Goal: Information Seeking & Learning: Find specific fact

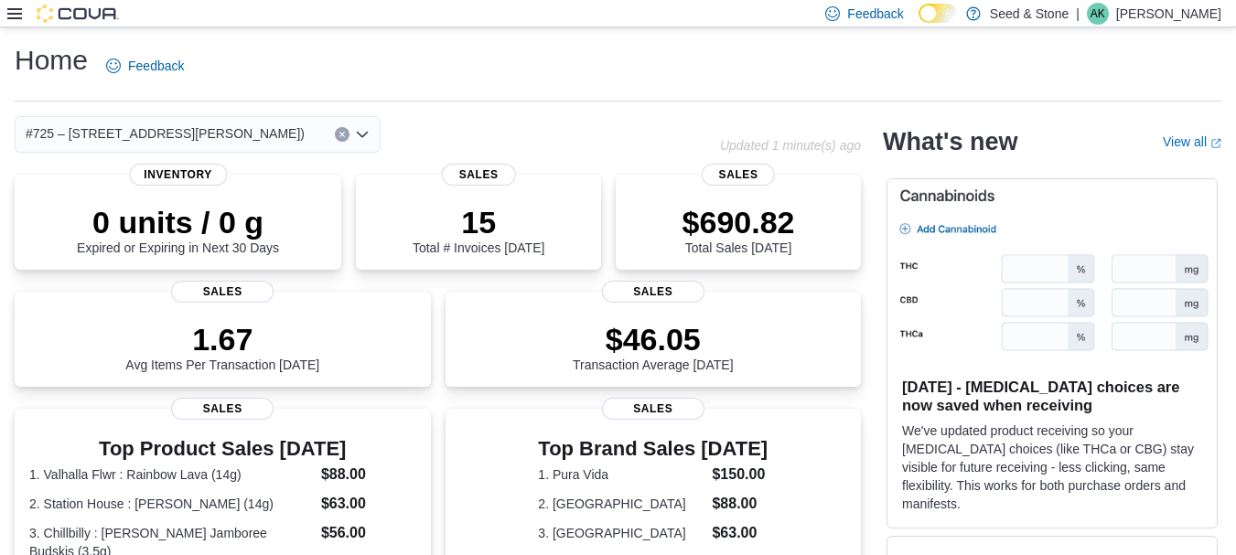
click at [22, 17] on div at bounding box center [63, 14] width 112 height 18
click at [21, 18] on icon at bounding box center [14, 13] width 15 height 11
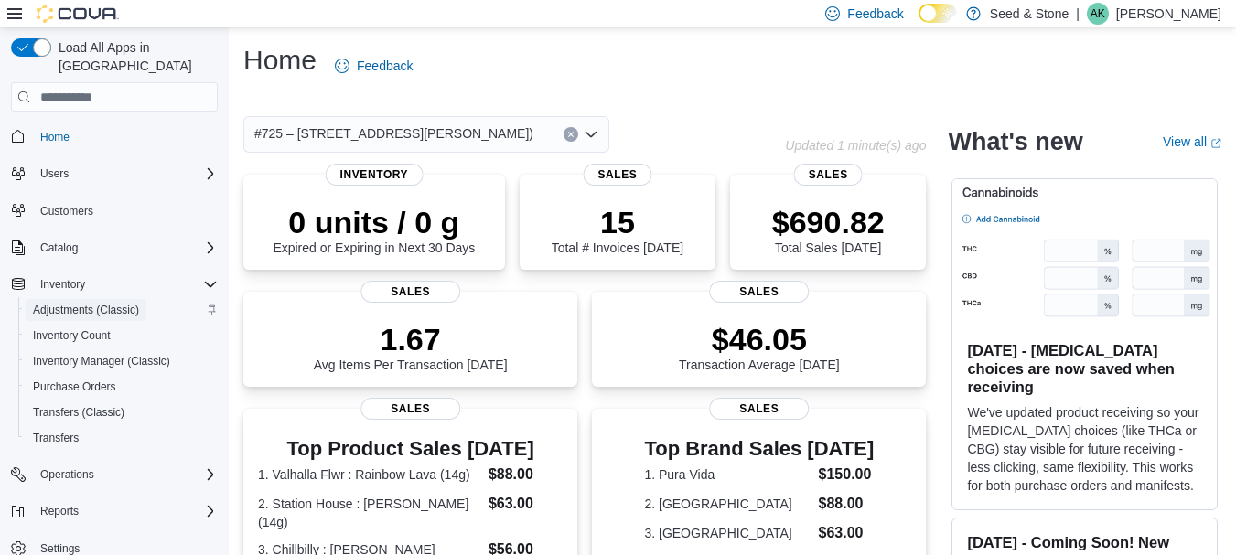
click at [88, 303] on span "Adjustments (Classic)" at bounding box center [86, 310] width 106 height 15
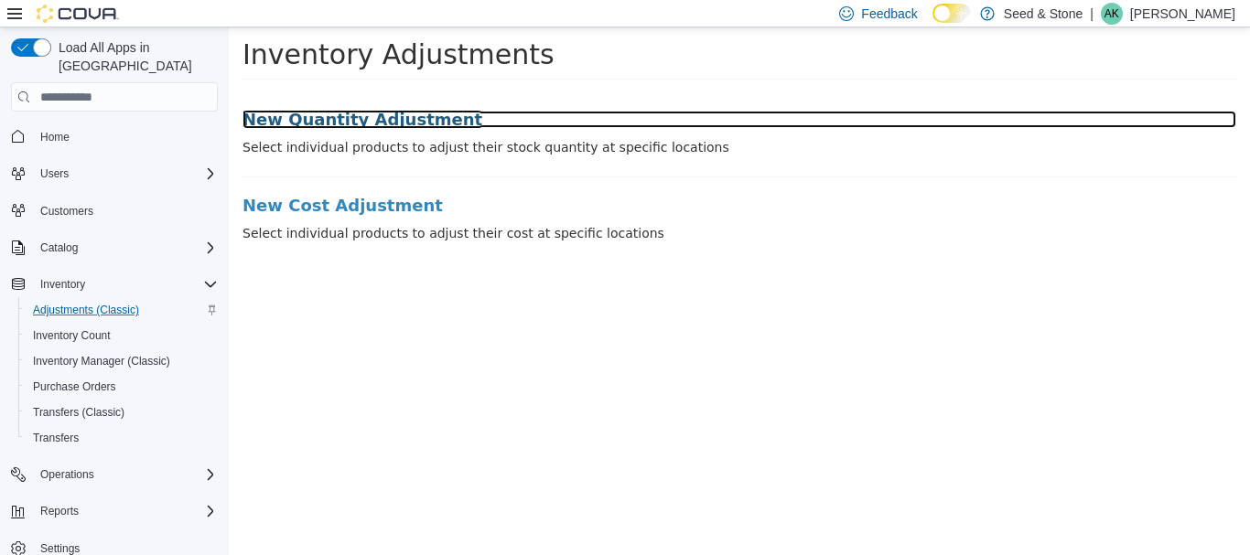
click at [375, 116] on h3 "New Quantity Adjustment" at bounding box center [739, 120] width 994 height 18
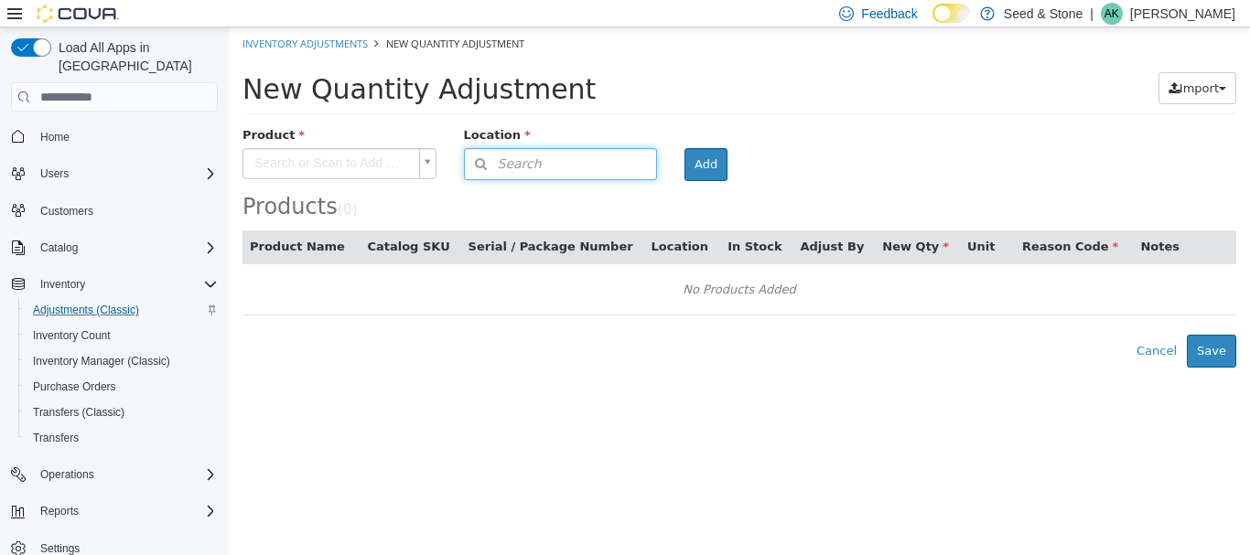
click at [532, 174] on button "Search" at bounding box center [561, 164] width 194 height 32
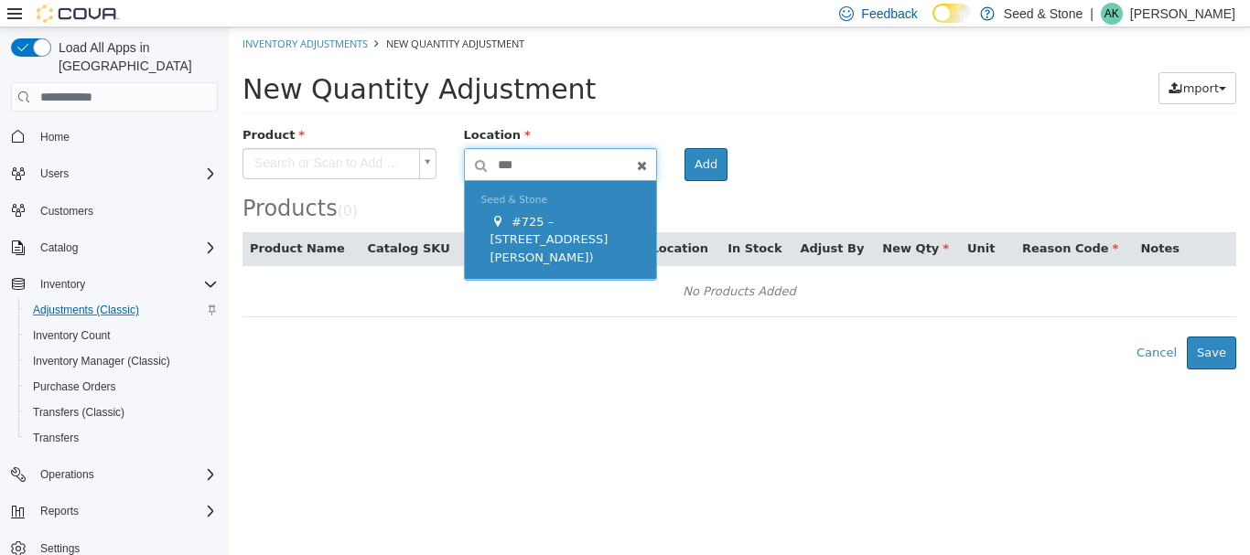
type input "***"
click at [560, 257] on div "#725 – [STREET_ADDRESS][PERSON_NAME])" at bounding box center [565, 240] width 150 height 54
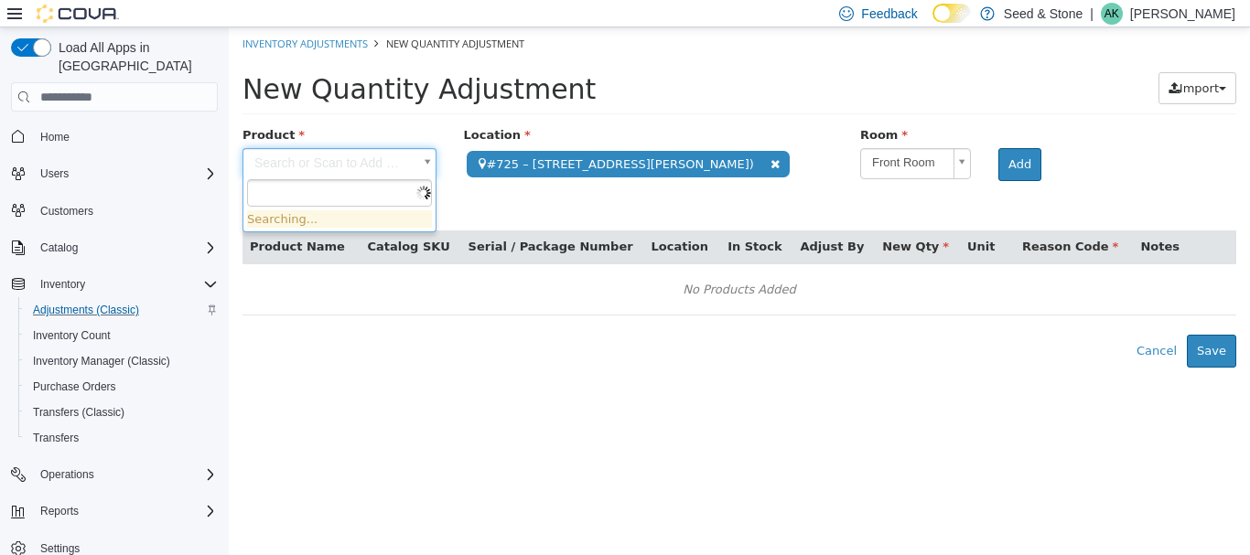
click at [348, 165] on body "**********" at bounding box center [739, 197] width 1021 height 340
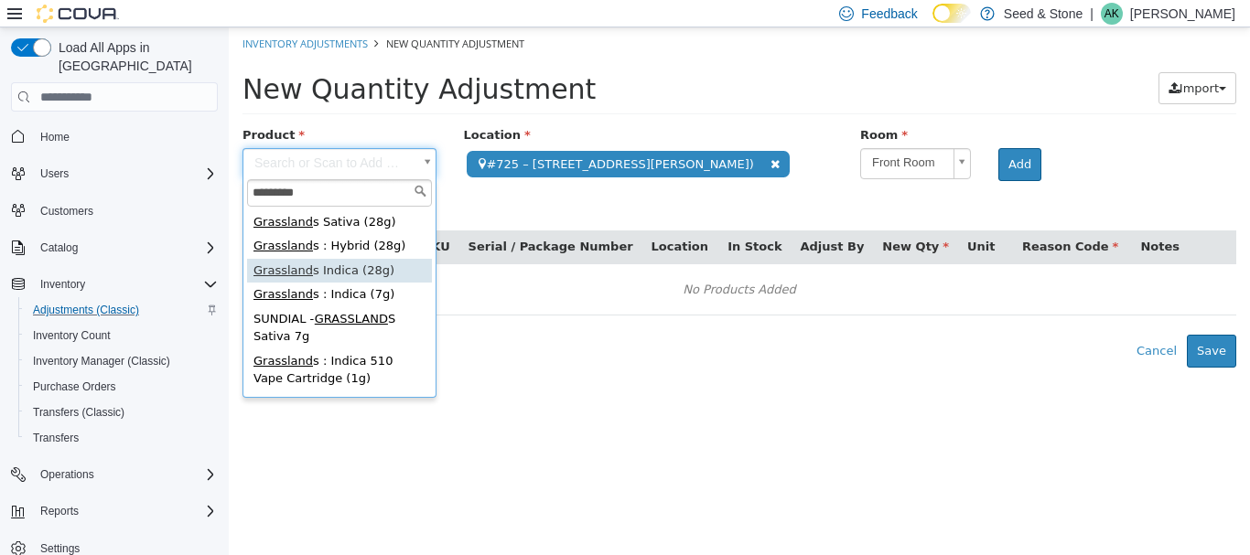
type input "*********"
type input "**********"
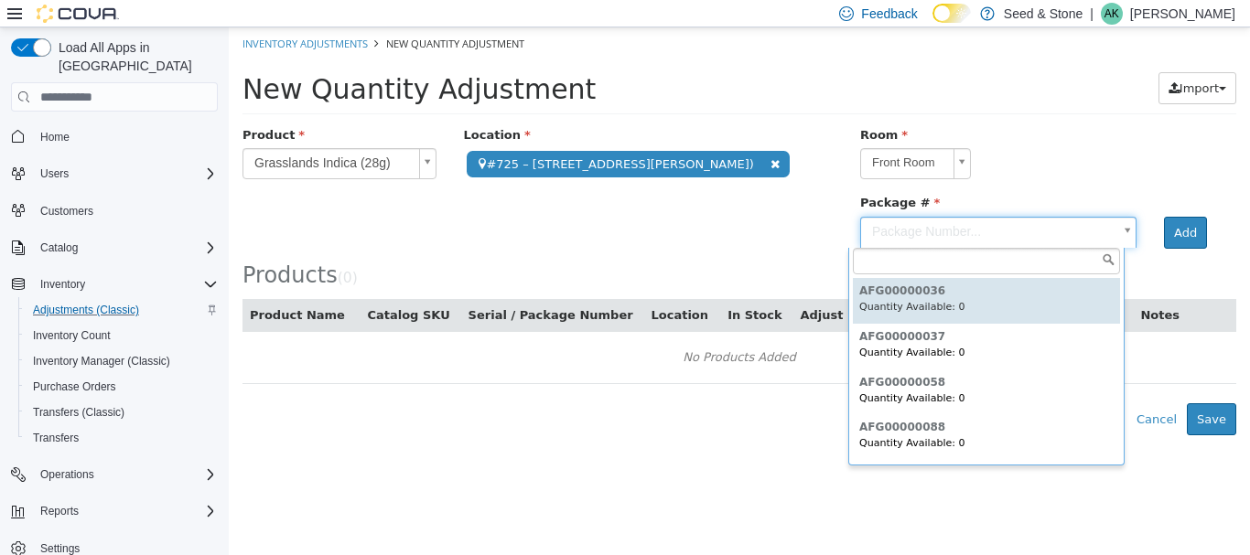
click at [941, 231] on body "**********" at bounding box center [739, 231] width 1021 height 408
click at [608, 225] on body "**********" at bounding box center [739, 231] width 1021 height 408
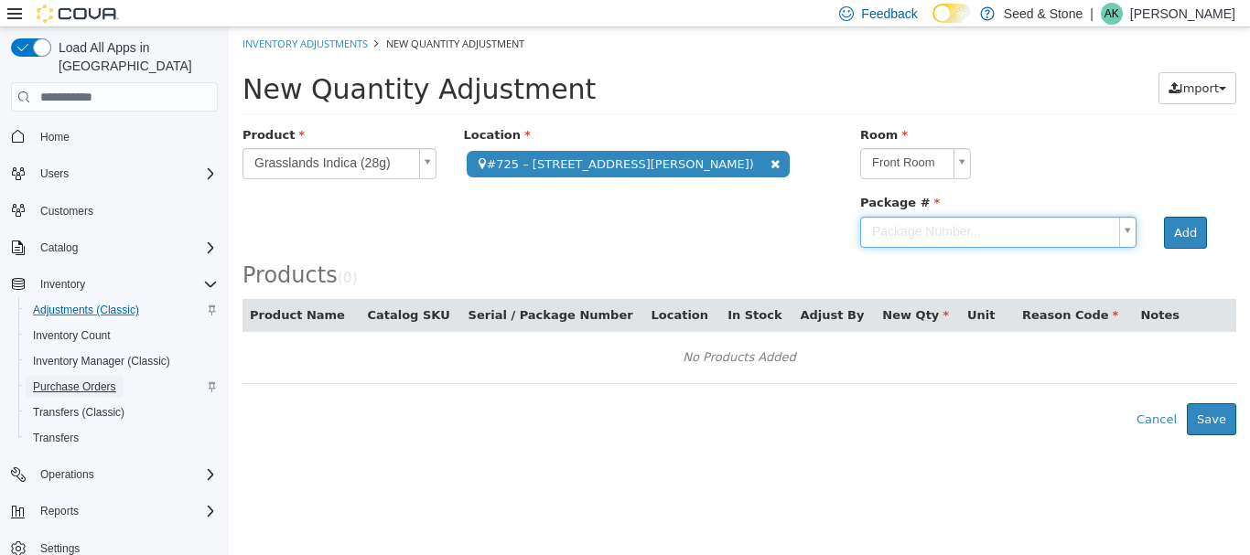
click at [55, 376] on span "Purchase Orders" at bounding box center [74, 387] width 83 height 22
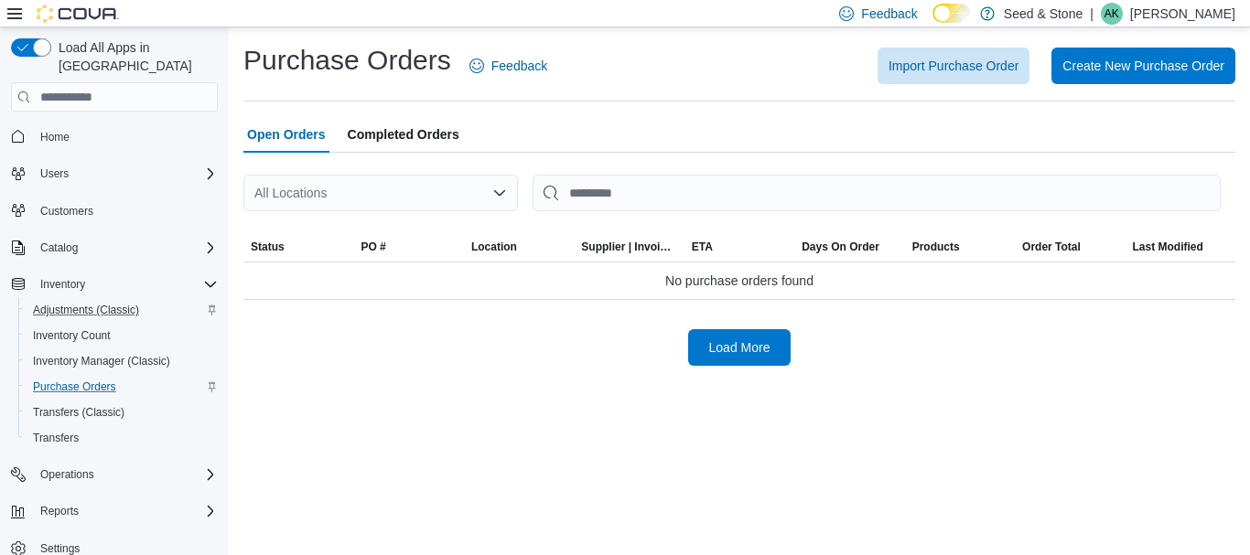
click at [353, 193] on div "All Locations" at bounding box center [380, 193] width 274 height 37
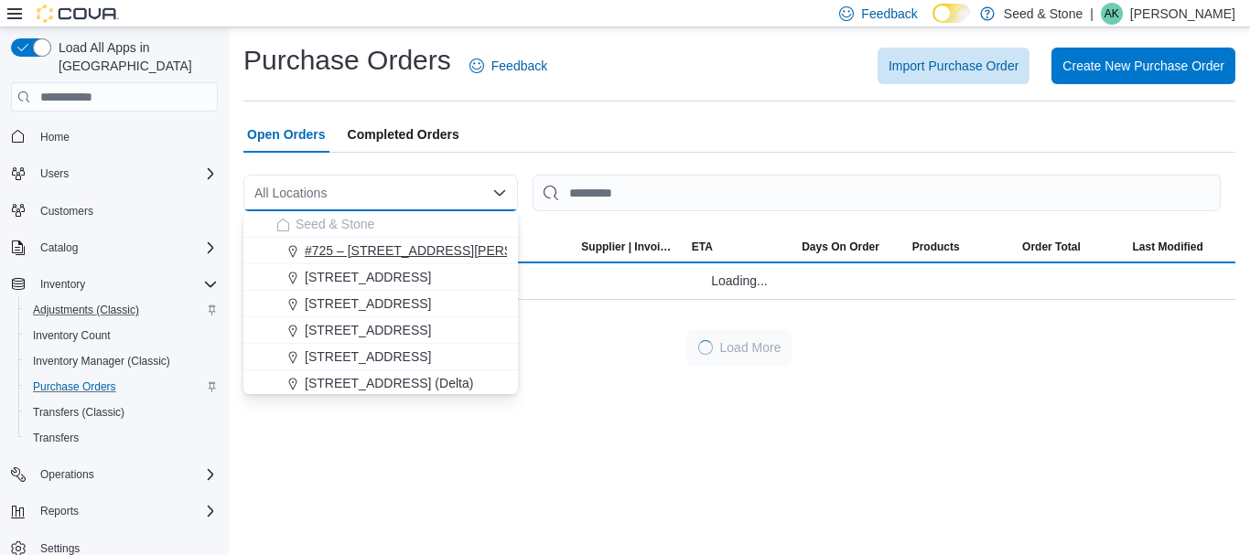
click at [353, 242] on span "#725 – [STREET_ADDRESS][PERSON_NAME])" at bounding box center [444, 251] width 279 height 18
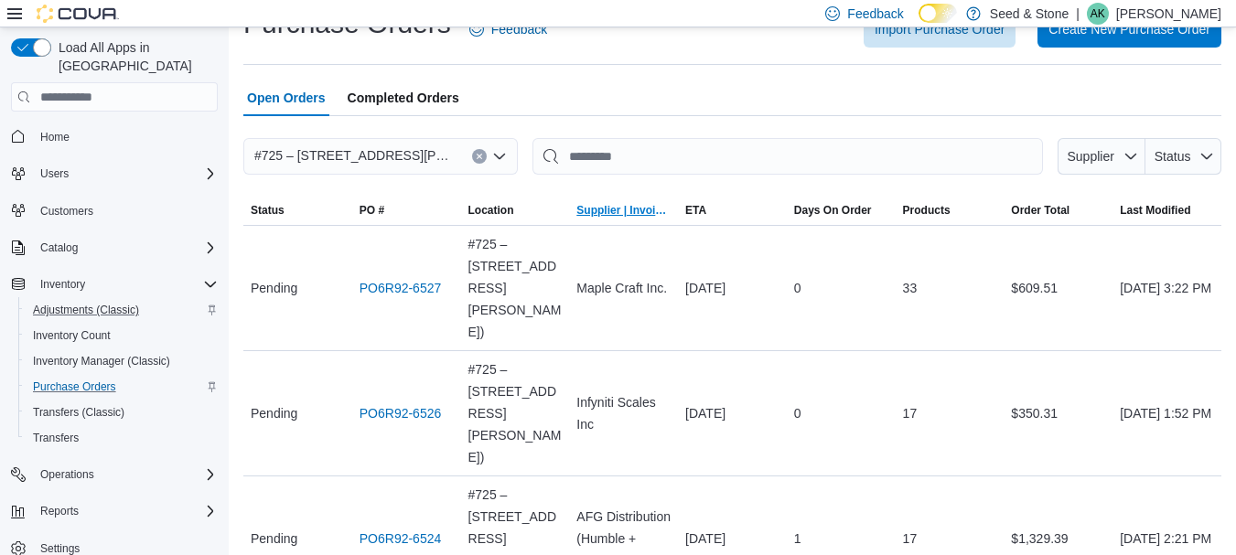
scroll to position [54, 0]
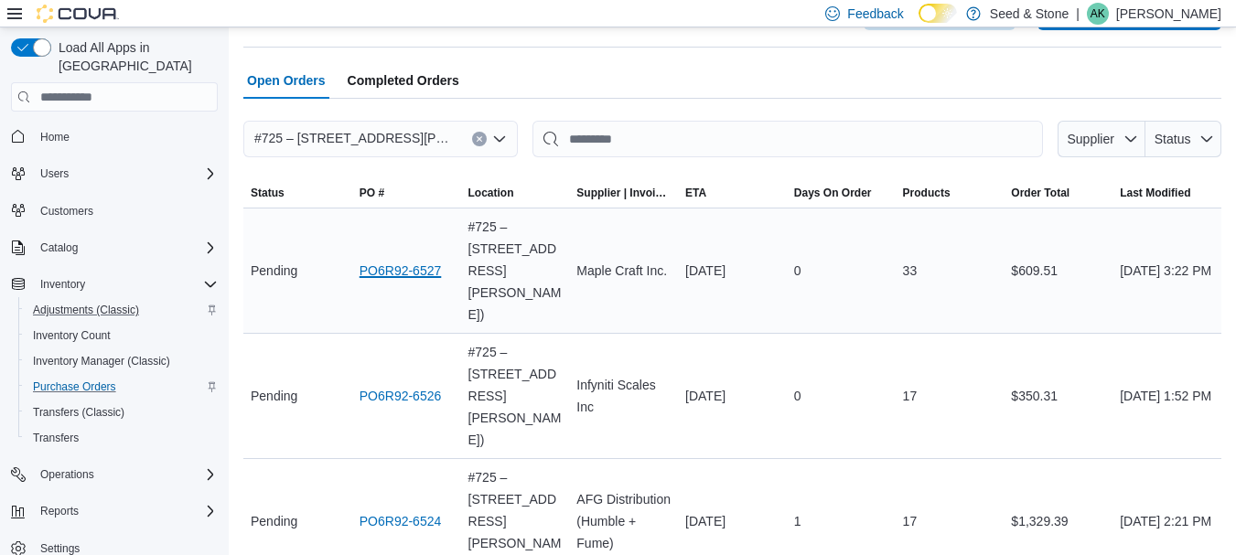
click at [392, 260] on link "PO6R92-6527" at bounding box center [401, 271] width 82 height 22
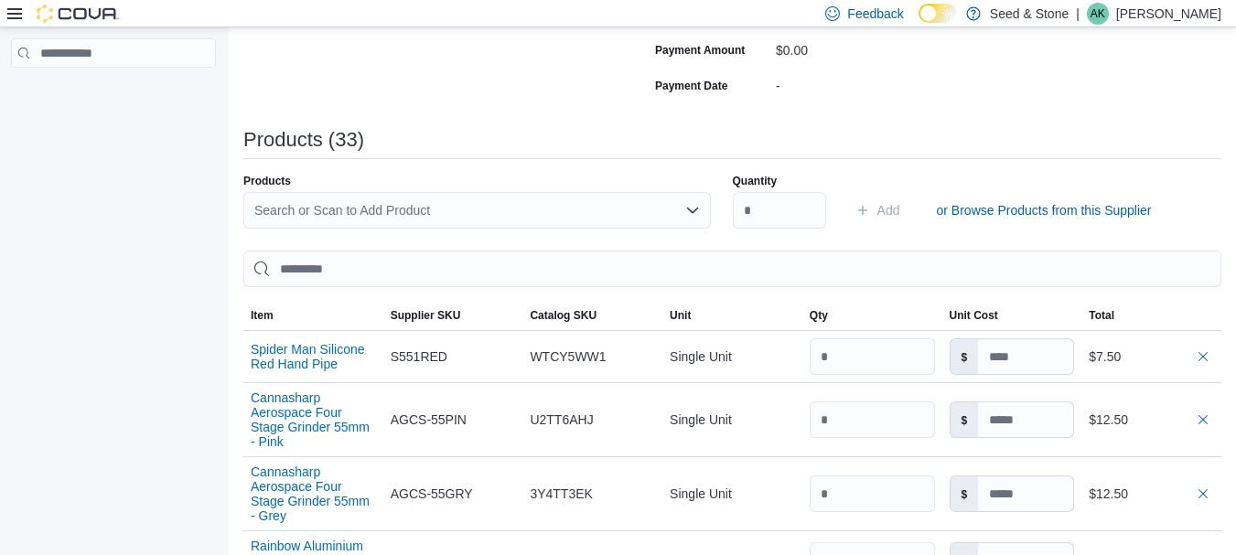
scroll to position [457, 0]
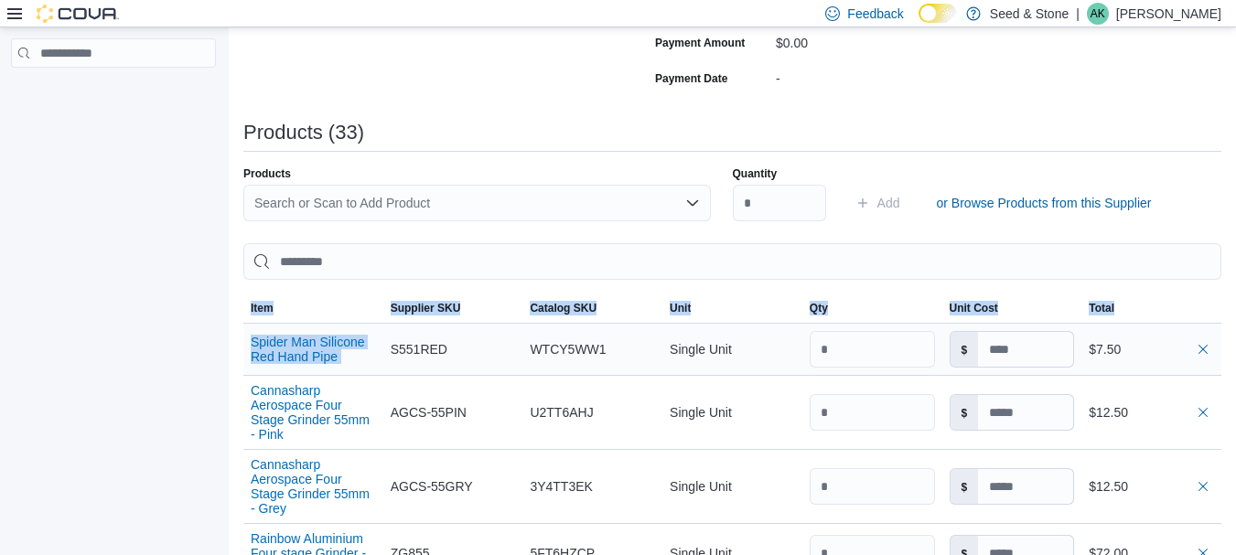
drag, startPoint x: 239, startPoint y: 337, endPoint x: 386, endPoint y: 361, distance: 149.4
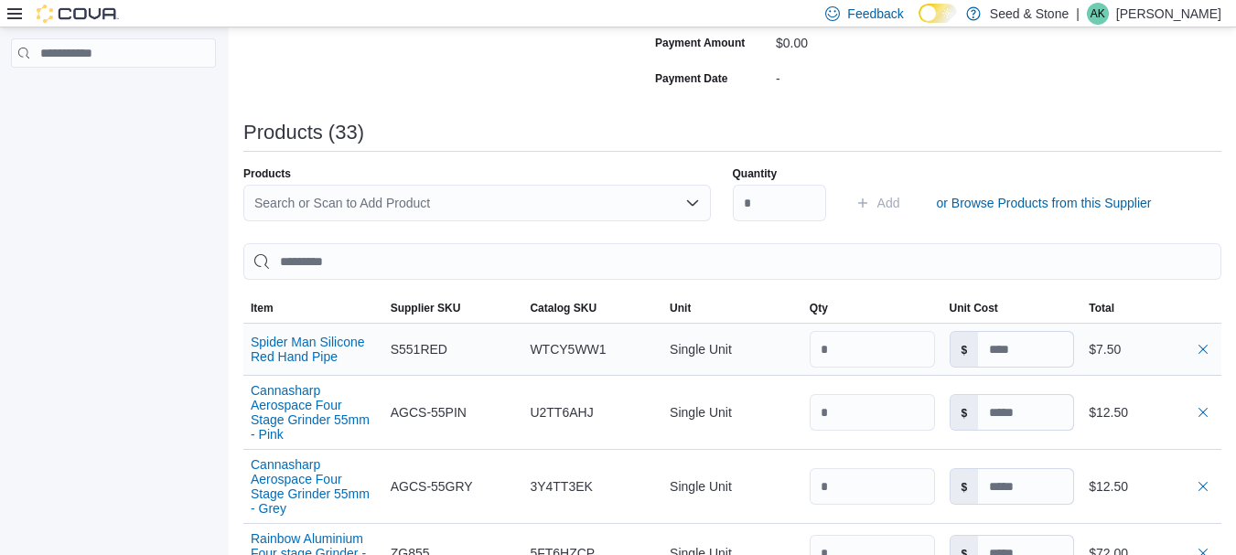
click at [419, 353] on span "S551RED" at bounding box center [419, 350] width 57 height 22
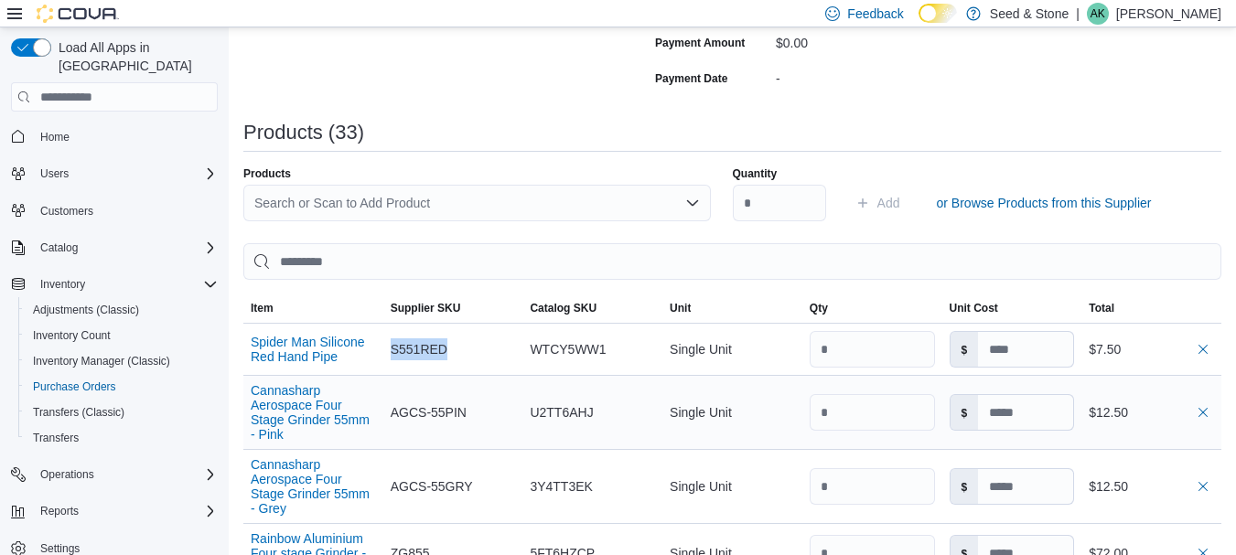
copy span "S551RED"
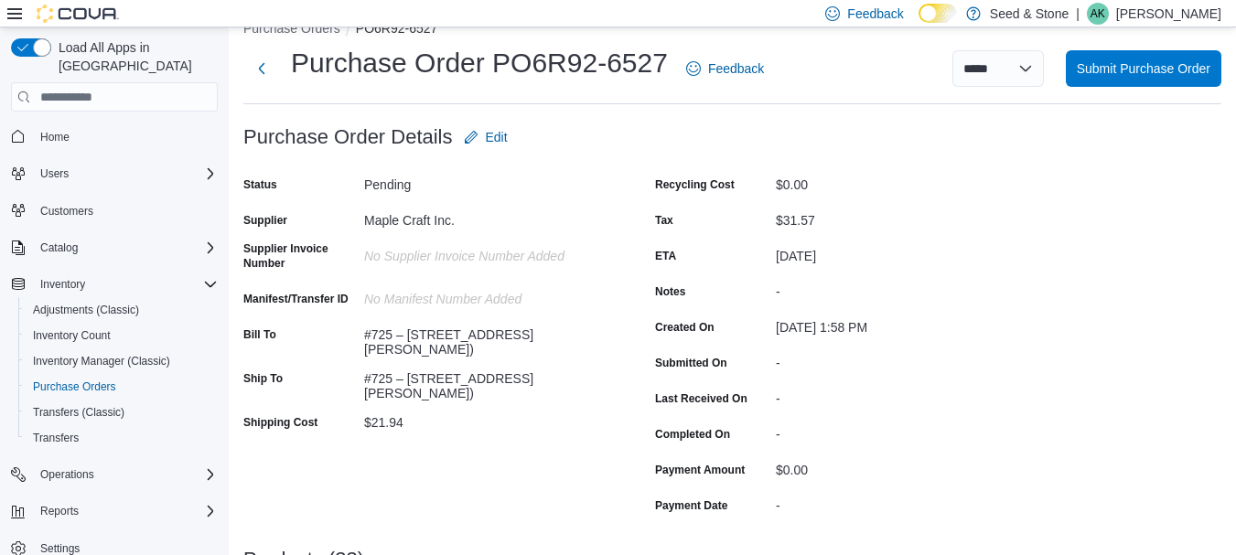
scroll to position [0, 0]
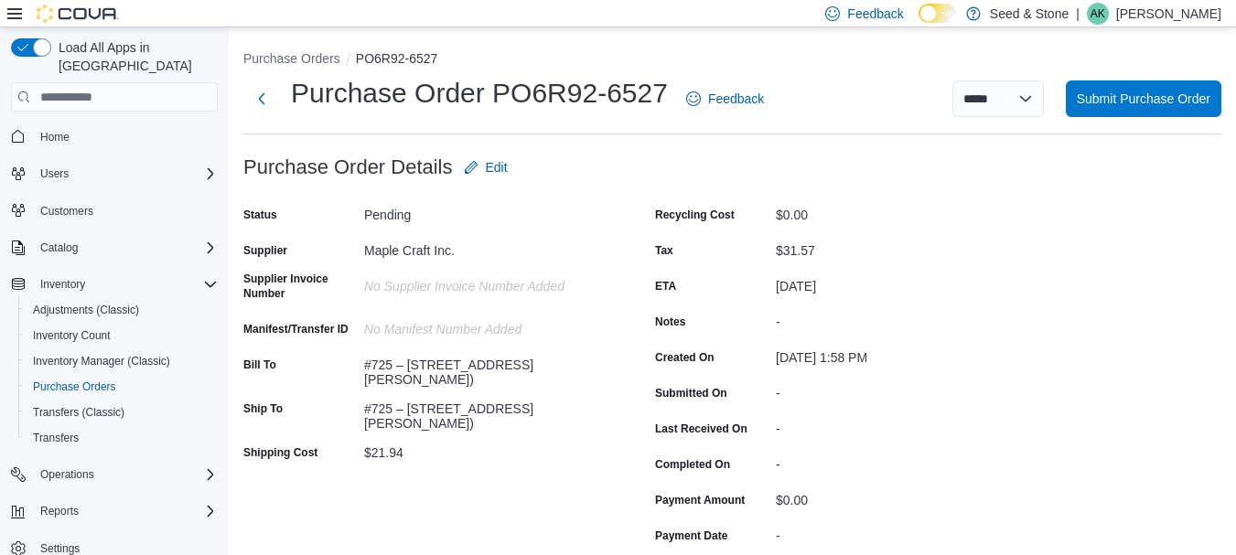
click at [421, 98] on h1 "Purchase Order PO6R92-6527" at bounding box center [479, 93] width 377 height 37
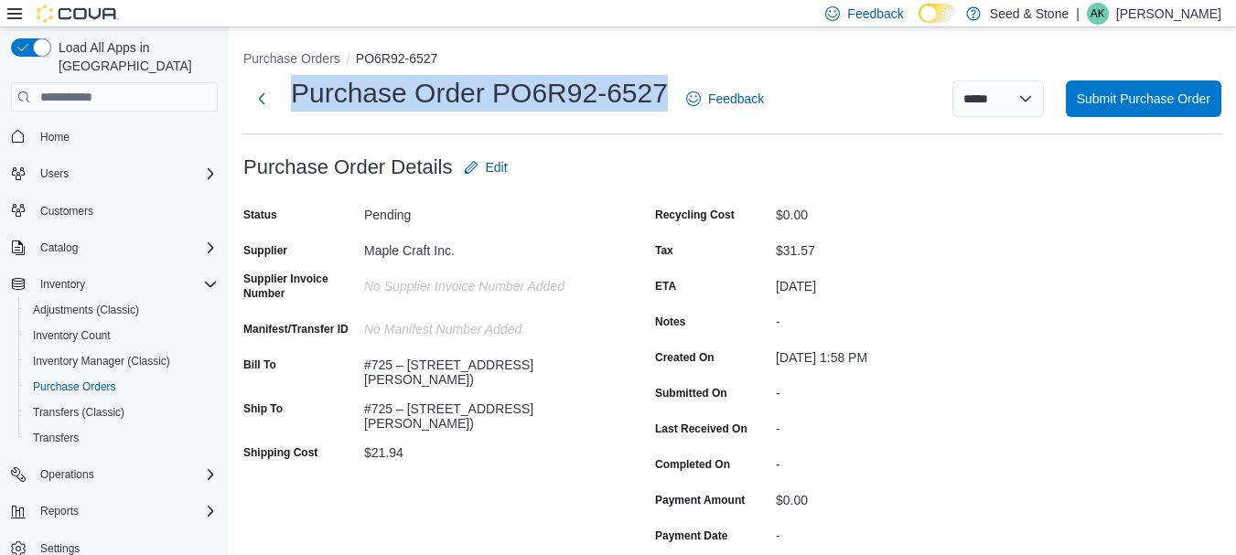
drag, startPoint x: 296, startPoint y: 91, endPoint x: 680, endPoint y: 101, distance: 384.4
click at [668, 101] on h1 "Purchase Order PO6R92-6527" at bounding box center [479, 93] width 377 height 37
copy h1 "Purchase Order PO6R92-6527"
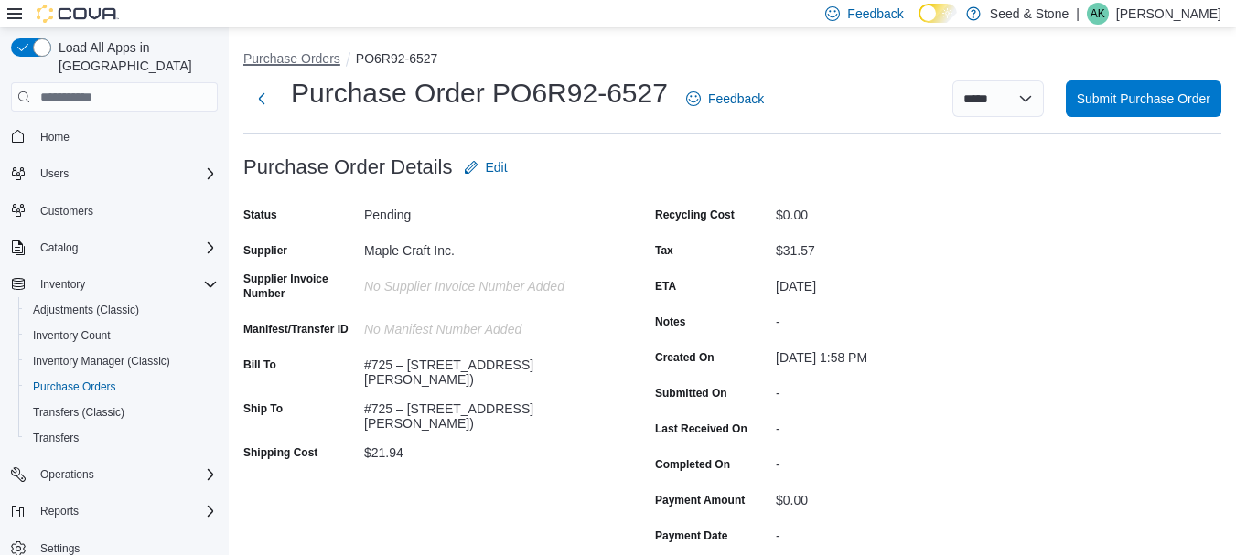
click at [302, 60] on button "Purchase Orders" at bounding box center [291, 58] width 97 height 15
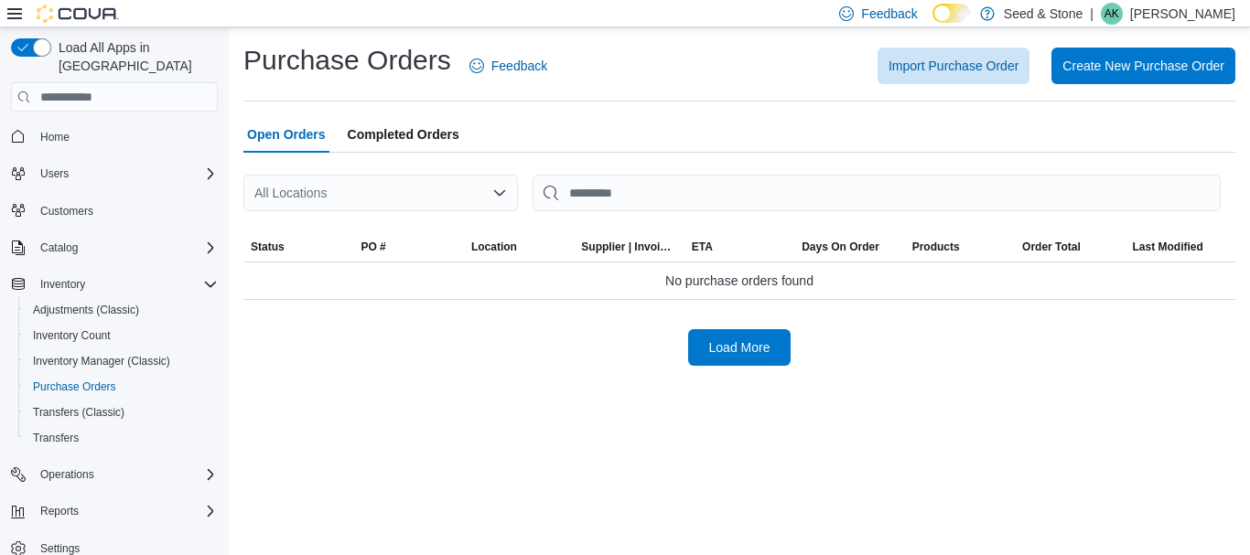
click at [453, 191] on div "All Locations" at bounding box center [380, 193] width 274 height 37
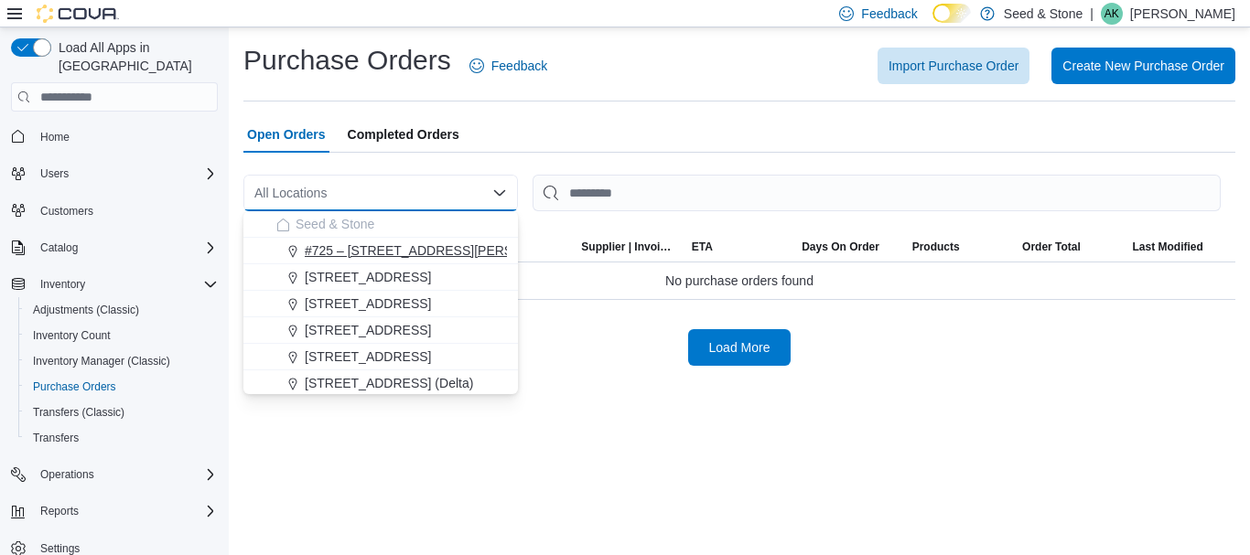
click at [406, 252] on span "#725 – [STREET_ADDRESS][PERSON_NAME])" at bounding box center [444, 251] width 279 height 18
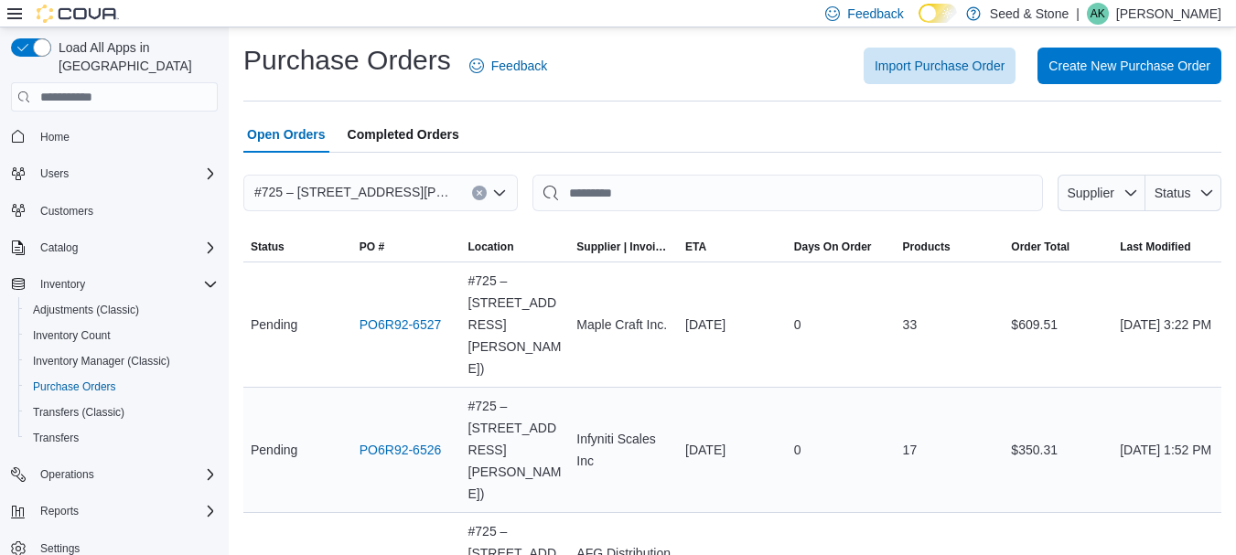
scroll to position [54, 0]
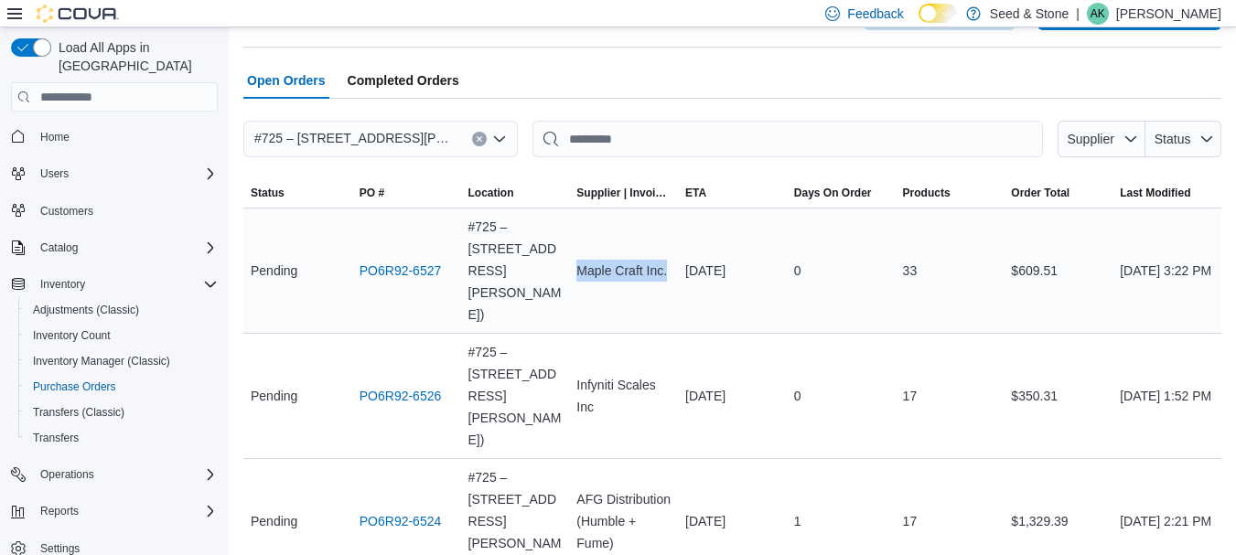
copy div "Maple Craft Inc."
drag, startPoint x: 584, startPoint y: 239, endPoint x: 606, endPoint y: 263, distance: 32.4
click at [606, 263] on div "Maple Craft Inc." at bounding box center [623, 271] width 109 height 37
click at [408, 260] on link "PO6R92-6527" at bounding box center [401, 271] width 82 height 22
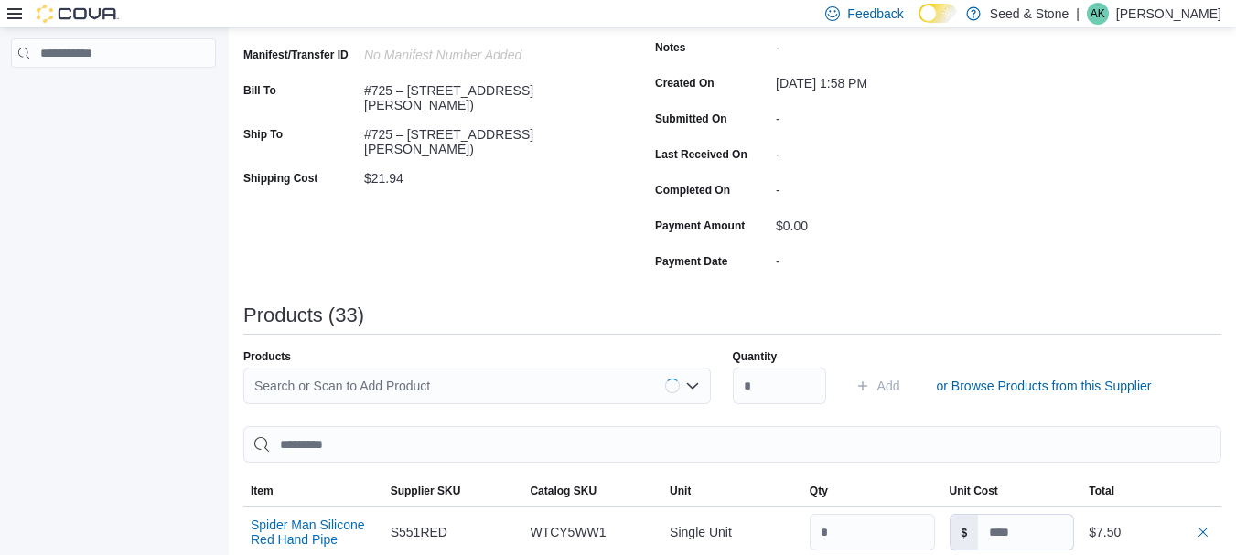
scroll to position [457, 0]
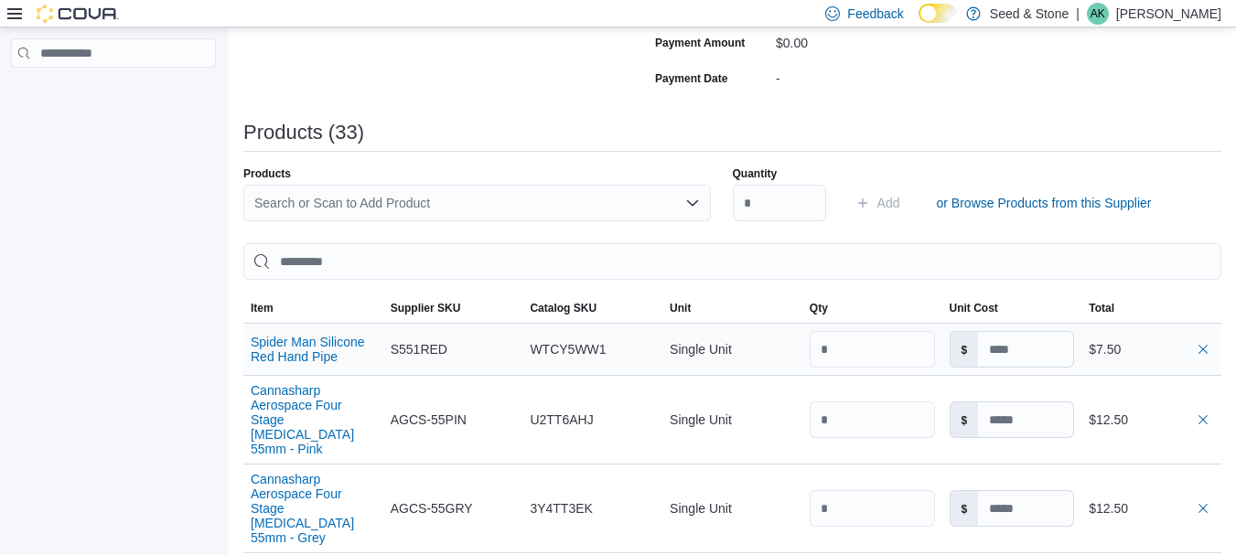
click at [422, 348] on span "S551RED" at bounding box center [419, 350] width 57 height 22
copy span "S551RED"
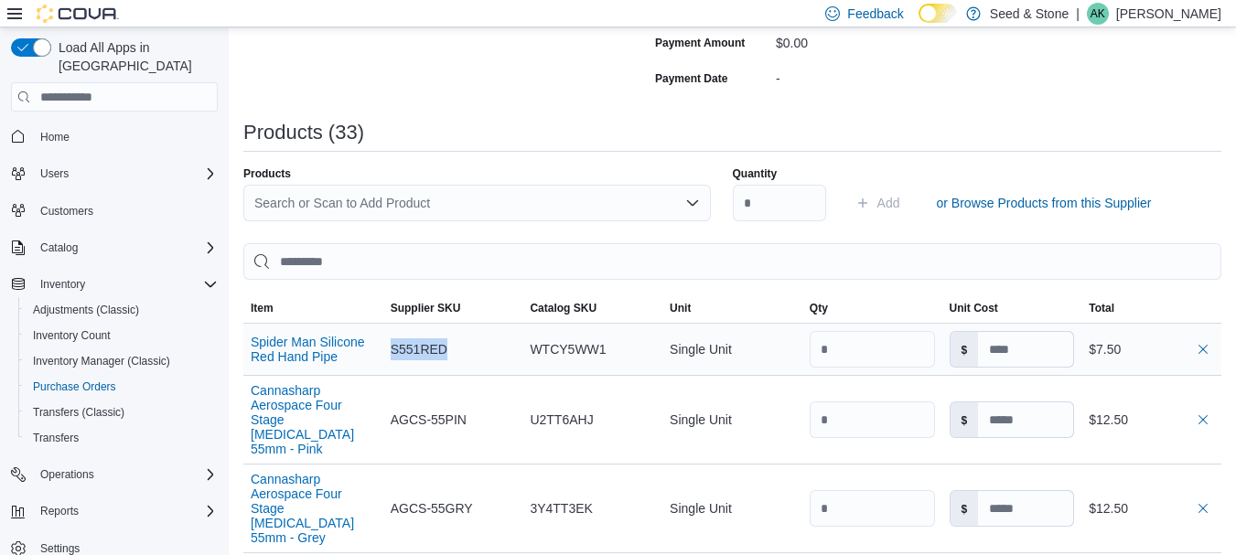
scroll to position [549, 0]
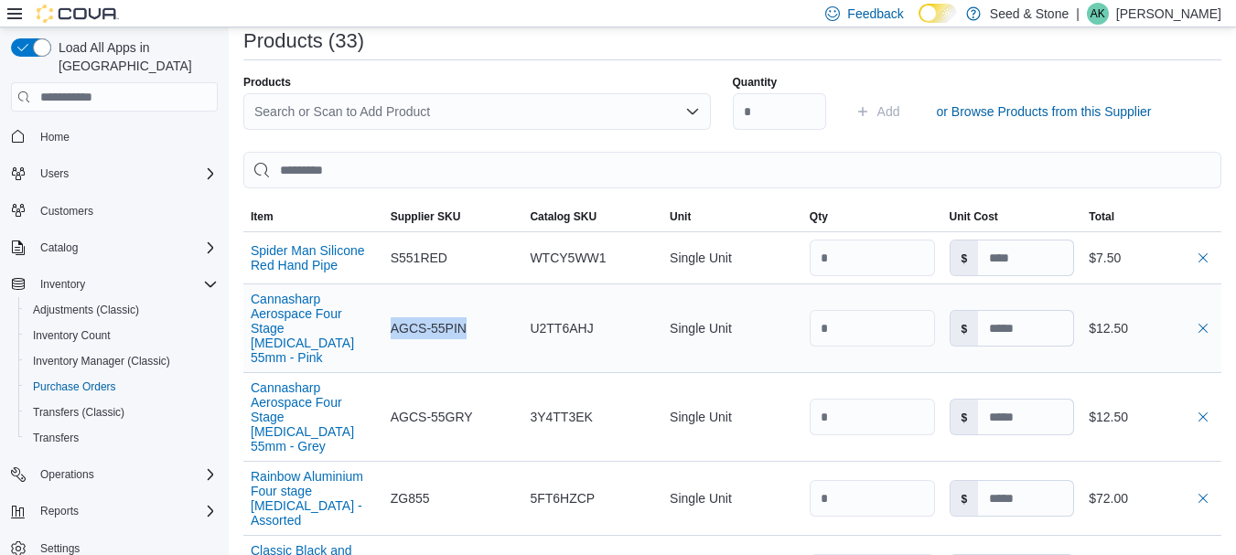
drag, startPoint x: 396, startPoint y: 325, endPoint x: 484, endPoint y: 325, distance: 87.8
click at [484, 325] on div "AGCS-55PIN" at bounding box center [453, 328] width 140 height 37
copy span "AGCS-55PIN"
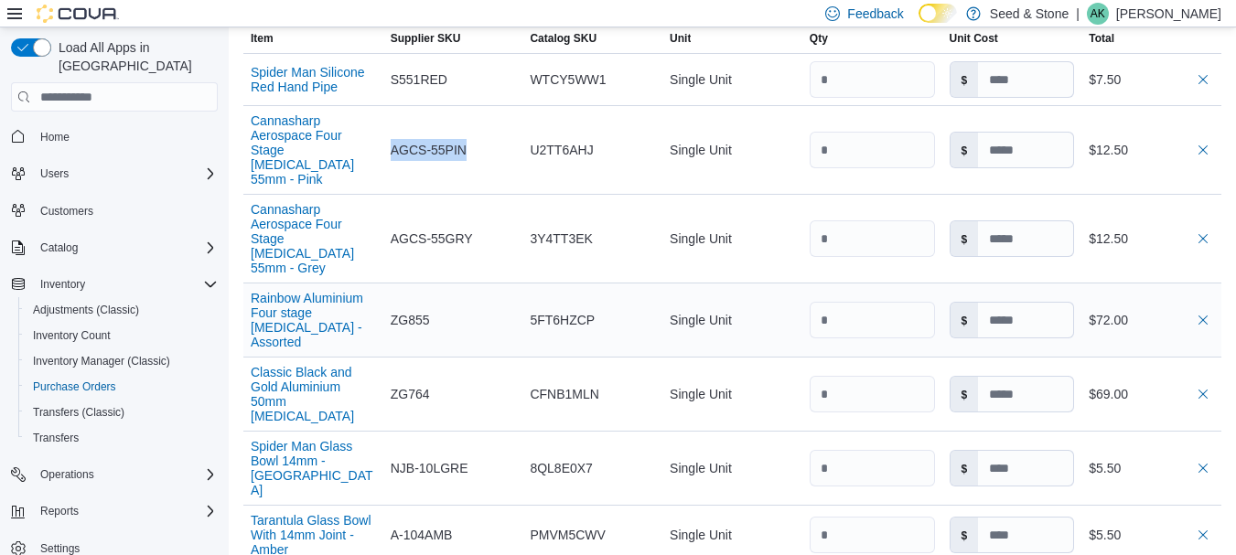
scroll to position [732, 0]
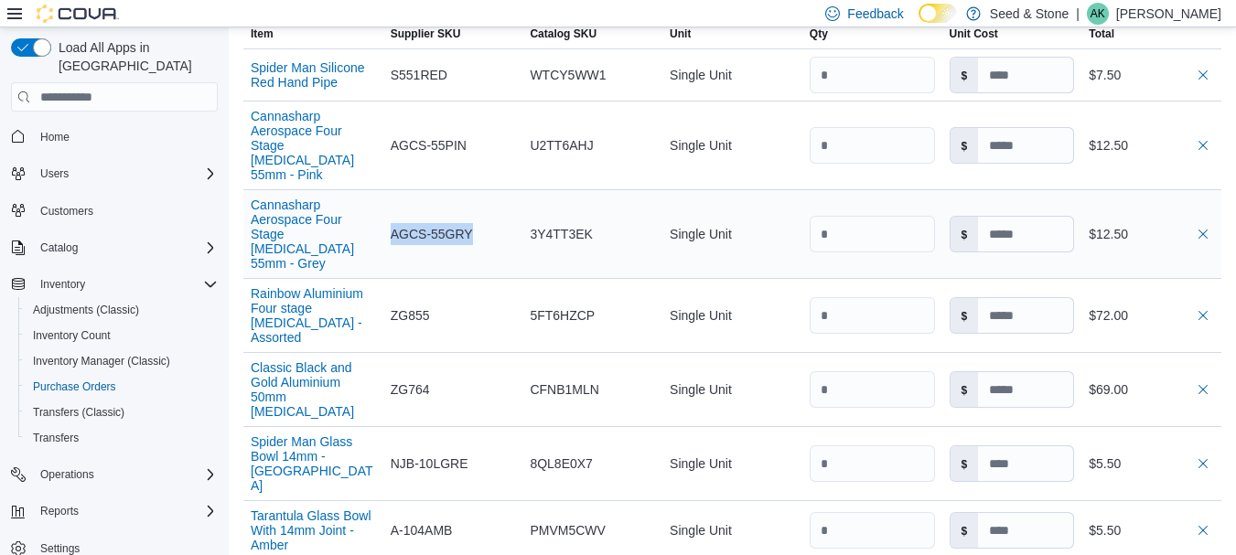
drag, startPoint x: 395, startPoint y: 213, endPoint x: 476, endPoint y: 217, distance: 80.6
click at [473, 223] on span "AGCS-55GRY" at bounding box center [432, 234] width 82 height 22
copy span "AGCS-55GRY"
drag, startPoint x: 393, startPoint y: 286, endPoint x: 440, endPoint y: 286, distance: 46.7
click at [440, 297] on div "ZG855" at bounding box center [453, 315] width 140 height 37
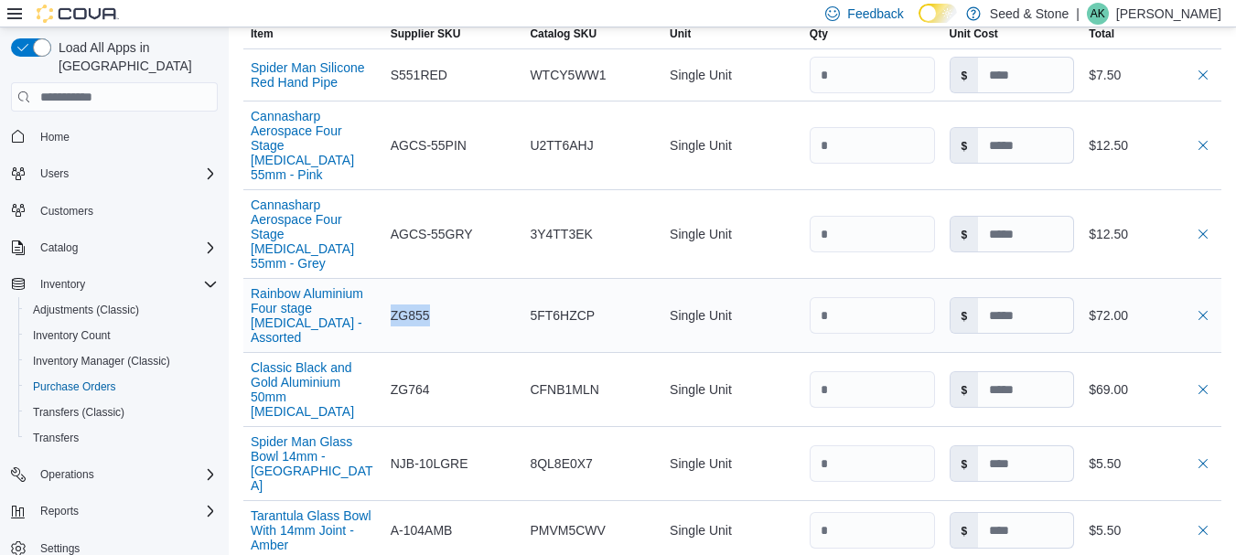
copy span "ZG855"
click at [414, 379] on span "ZG764" at bounding box center [410, 390] width 39 height 22
copy span "ZG764"
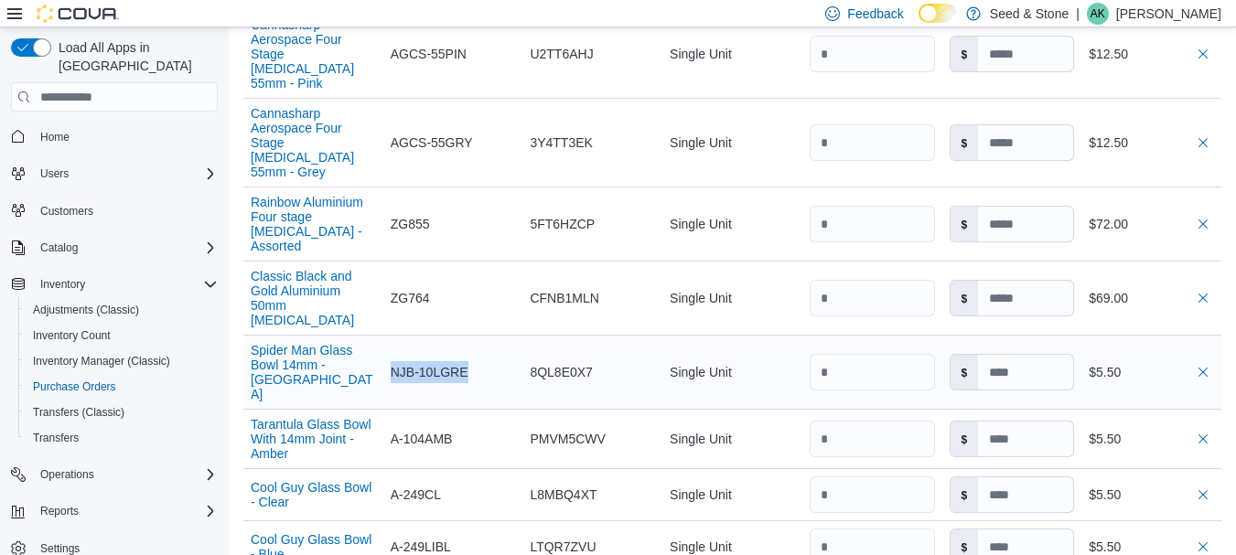
drag, startPoint x: 395, startPoint y: 325, endPoint x: 478, endPoint y: 325, distance: 83.3
click at [478, 354] on div "NJB-10LGRE" at bounding box center [453, 372] width 140 height 37
copy span "NJB-10LGRE"
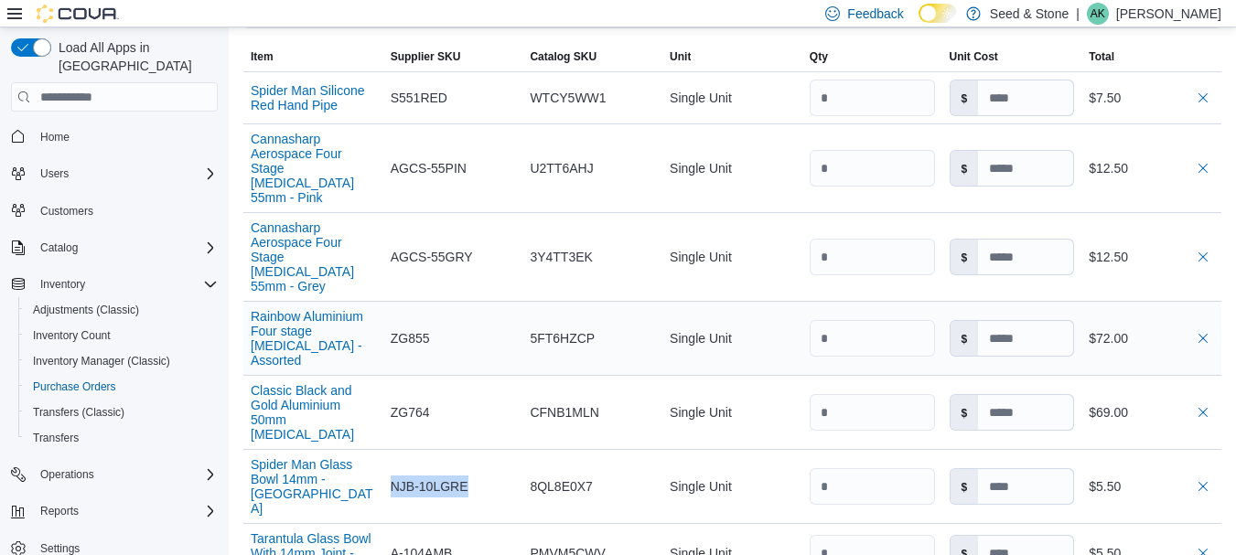
scroll to position [549, 0]
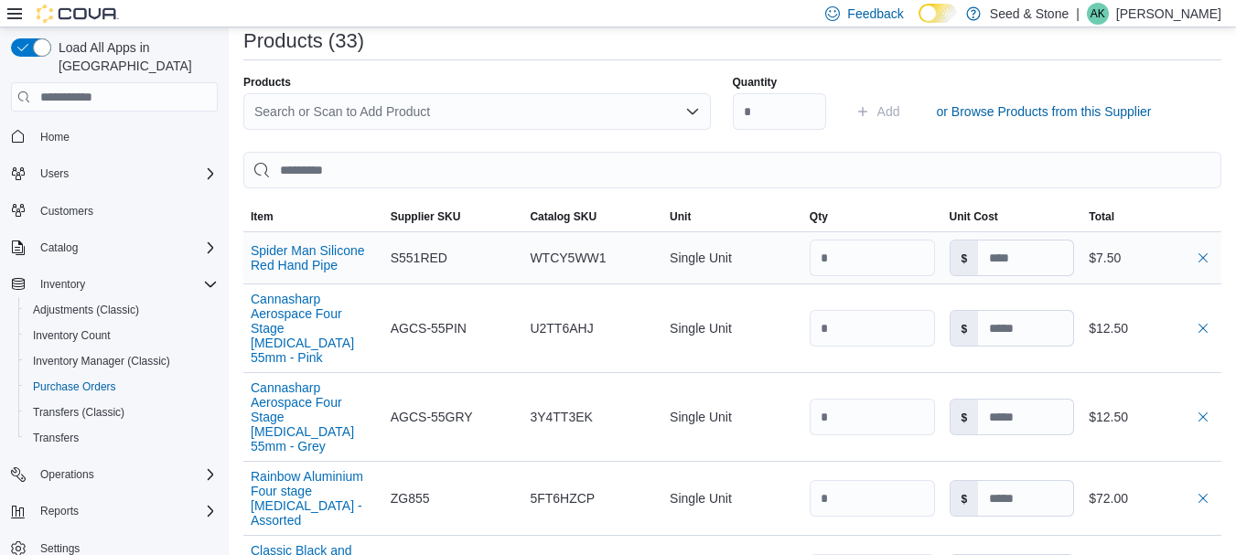
click at [416, 242] on div "S551RED" at bounding box center [453, 258] width 140 height 37
drag, startPoint x: 393, startPoint y: 252, endPoint x: 455, endPoint y: 255, distance: 61.4
click at [455, 255] on div "S551RED" at bounding box center [453, 258] width 140 height 37
copy span "S551RED"
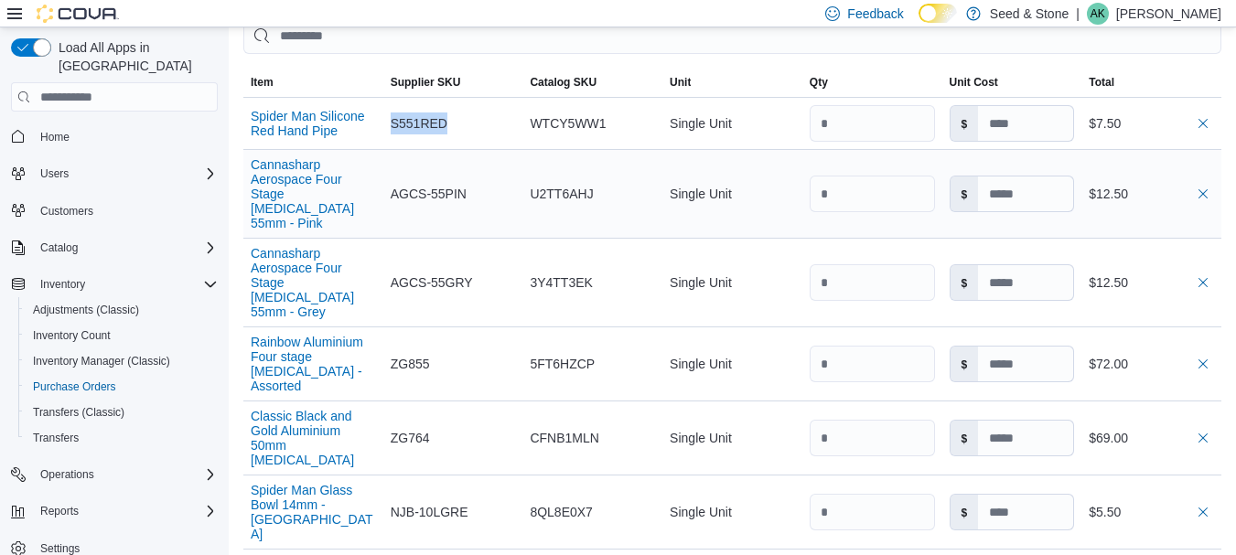
scroll to position [823, 0]
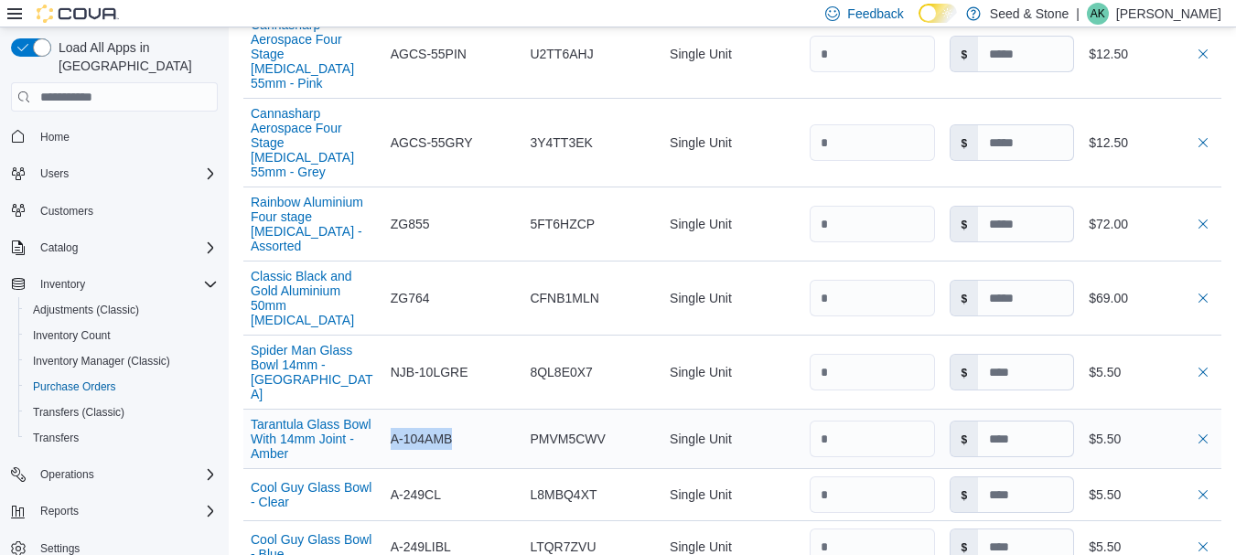
drag, startPoint x: 395, startPoint y: 385, endPoint x: 462, endPoint y: 385, distance: 66.8
click at [462, 421] on div "A-104AMB" at bounding box center [453, 439] width 140 height 37
copy span "A-104AMB"
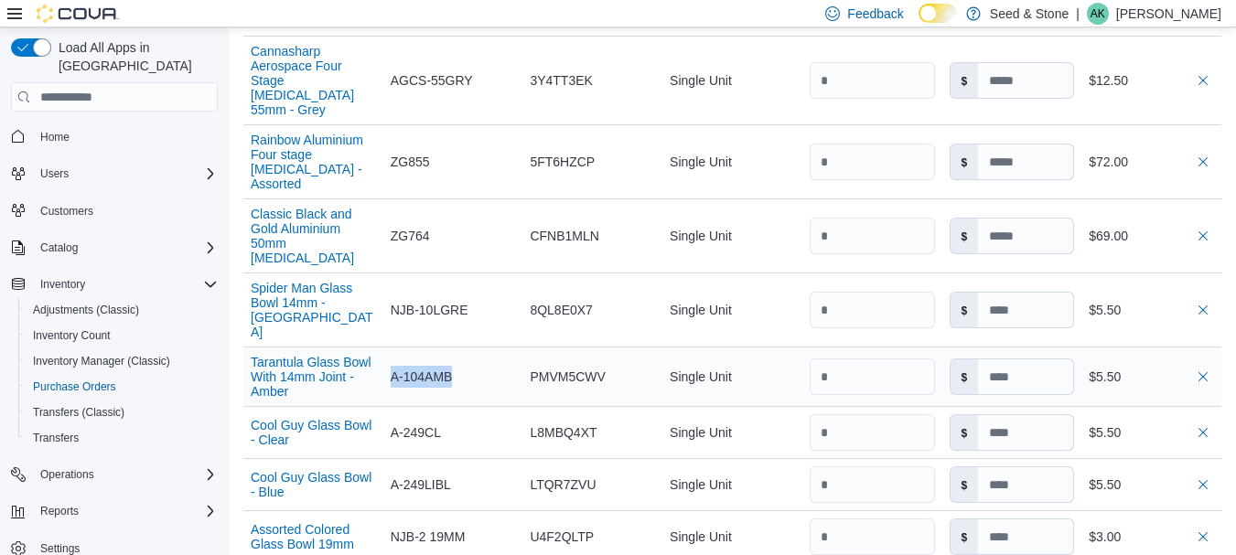
scroll to position [915, 0]
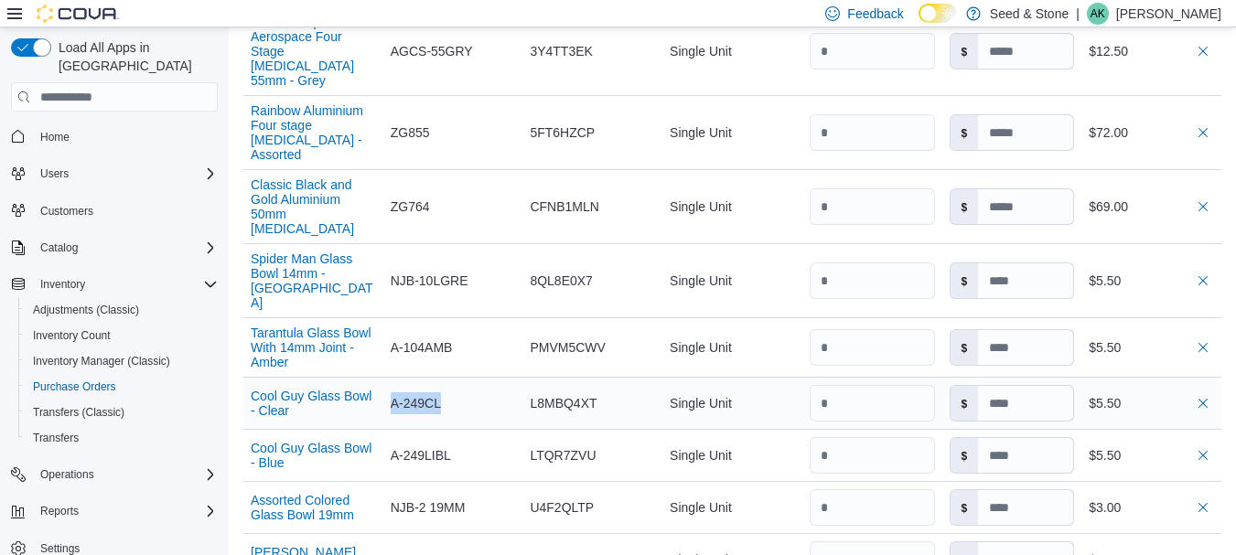
drag, startPoint x: 392, startPoint y: 349, endPoint x: 453, endPoint y: 349, distance: 60.4
click at [453, 385] on div "A-249CL" at bounding box center [453, 403] width 140 height 37
copy span "A-249CL"
drag, startPoint x: 392, startPoint y: 401, endPoint x: 468, endPoint y: 401, distance: 75.0
click at [468, 437] on div "A-249LIBL" at bounding box center [453, 455] width 140 height 37
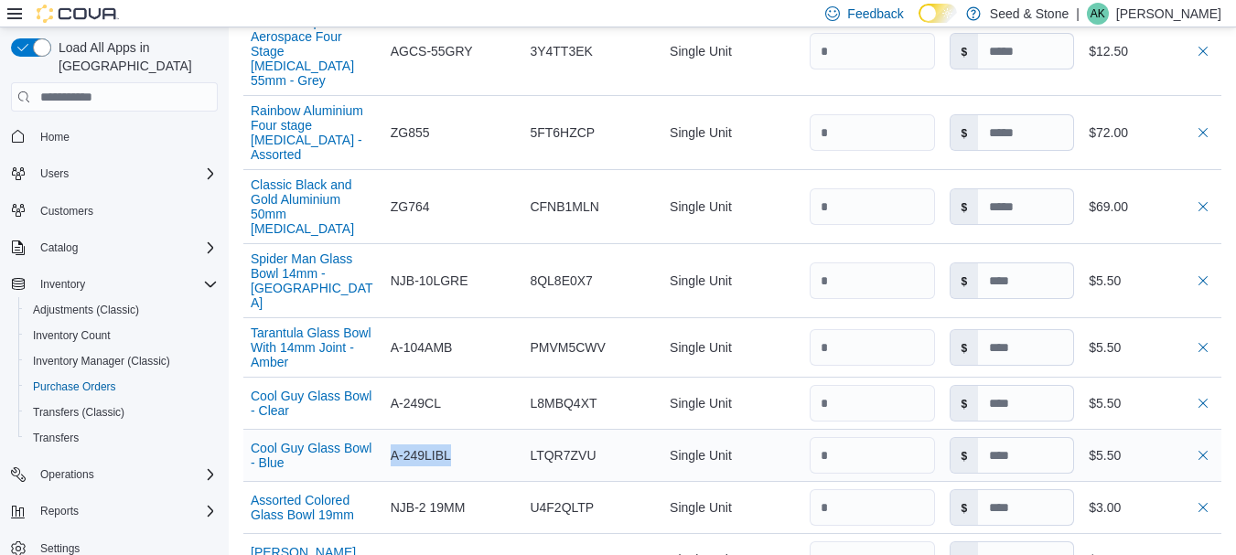
scroll to position [1006, 0]
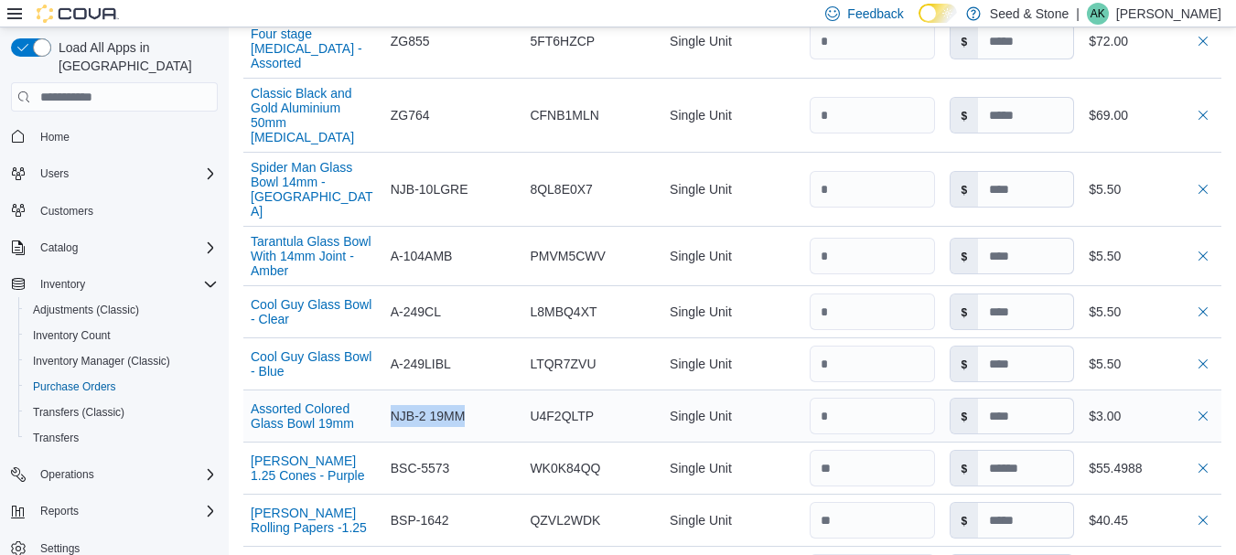
drag, startPoint x: 397, startPoint y: 360, endPoint x: 478, endPoint y: 359, distance: 80.5
click at [478, 398] on div "NJB-2 19MM" at bounding box center [453, 416] width 140 height 37
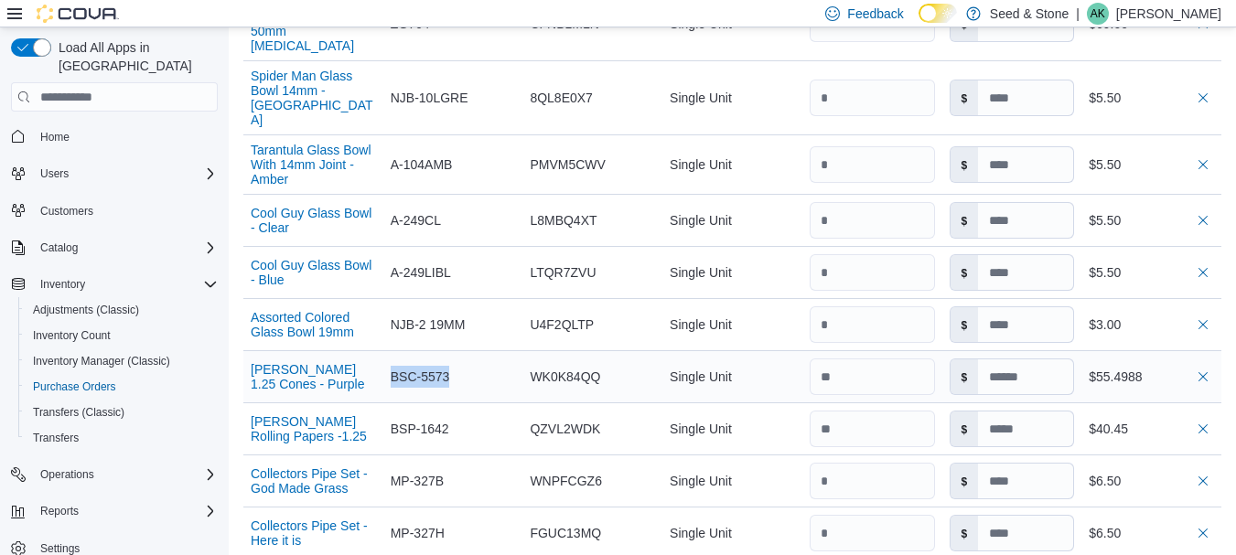
drag, startPoint x: 394, startPoint y: 322, endPoint x: 490, endPoint y: 322, distance: 96.1
click at [490, 359] on div "BSC-5573" at bounding box center [453, 377] width 140 height 37
drag, startPoint x: 395, startPoint y: 373, endPoint x: 478, endPoint y: 373, distance: 82.3
click at [478, 411] on div "BSP-1642" at bounding box center [453, 429] width 140 height 37
drag, startPoint x: 392, startPoint y: 427, endPoint x: 449, endPoint y: 427, distance: 56.7
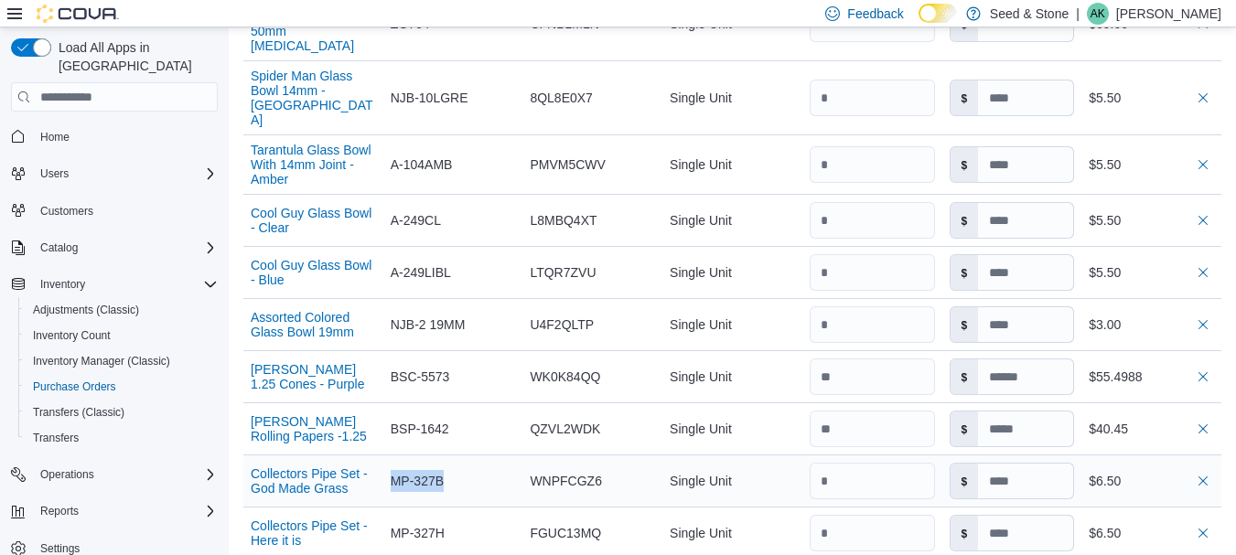
click at [444, 470] on span "MP-327B" at bounding box center [417, 481] width 53 height 22
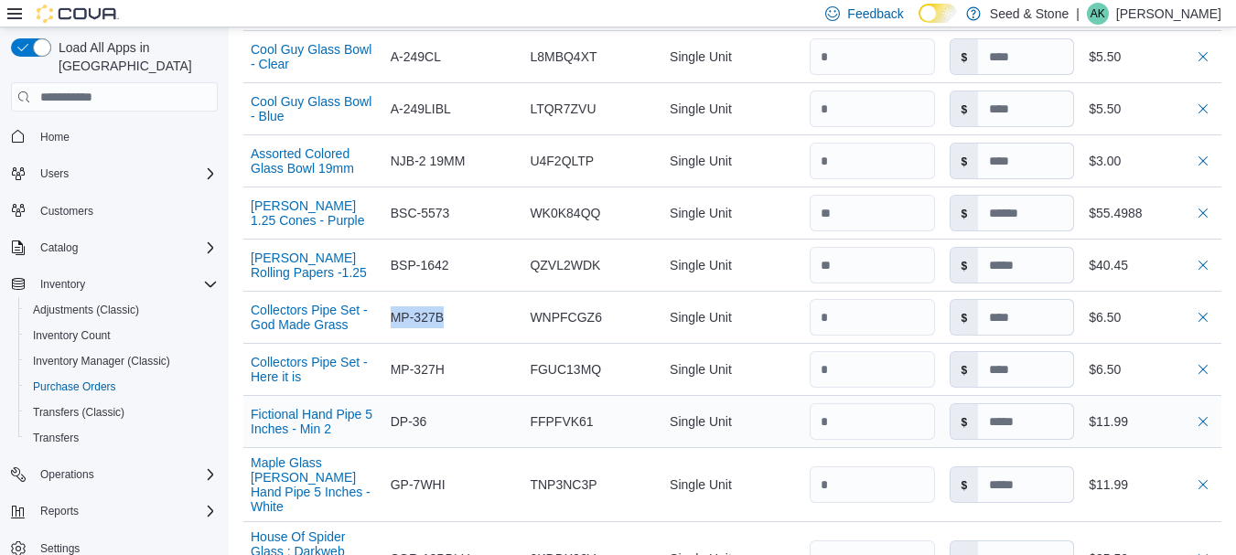
scroll to position [1281, 0]
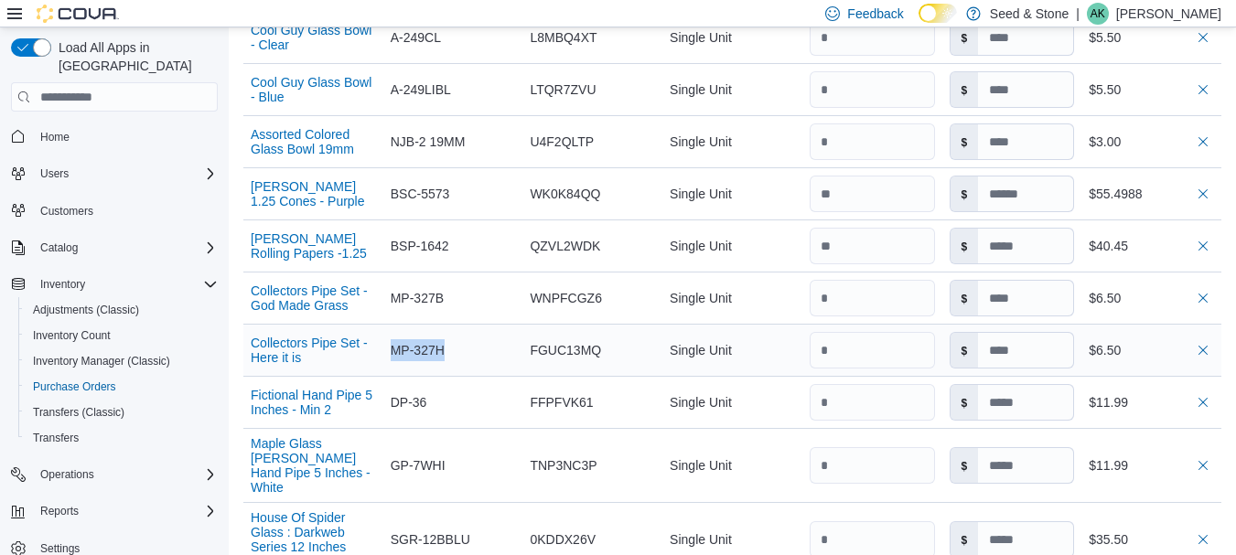
drag, startPoint x: 395, startPoint y: 298, endPoint x: 451, endPoint y: 294, distance: 56.0
click at [445, 339] on span "MP-327H" at bounding box center [418, 350] width 54 height 22
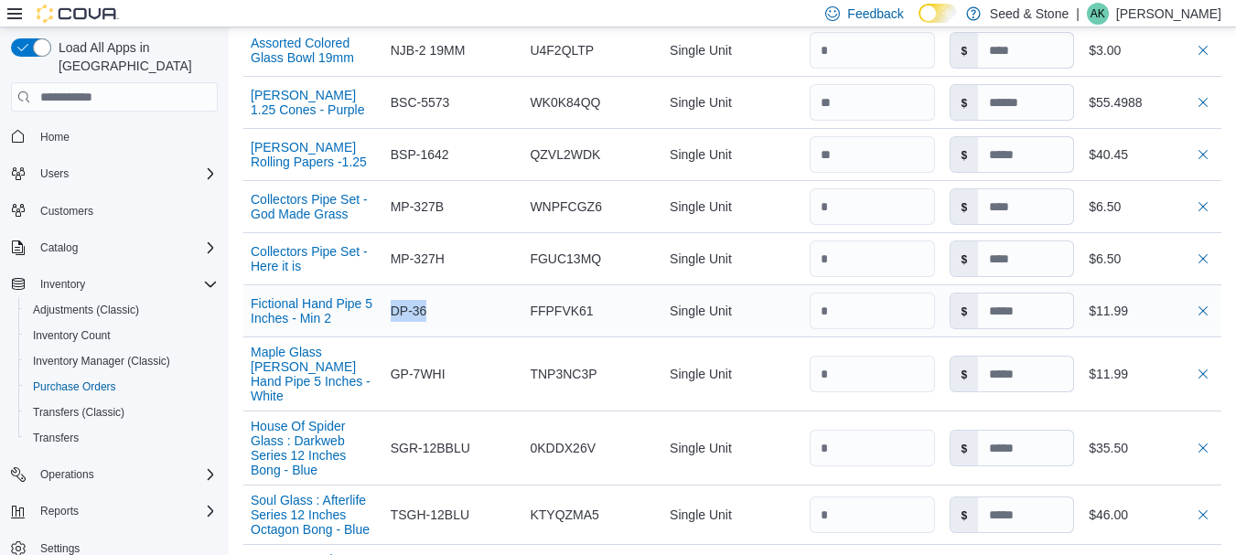
drag, startPoint x: 395, startPoint y: 259, endPoint x: 439, endPoint y: 259, distance: 43.9
click at [439, 293] on div "DP-36" at bounding box center [453, 311] width 140 height 37
drag, startPoint x: 397, startPoint y: 313, endPoint x: 476, endPoint y: 312, distance: 78.7
click at [476, 356] on div "GP-7WHI" at bounding box center [453, 374] width 140 height 37
drag, startPoint x: 397, startPoint y: 386, endPoint x: 481, endPoint y: 382, distance: 84.3
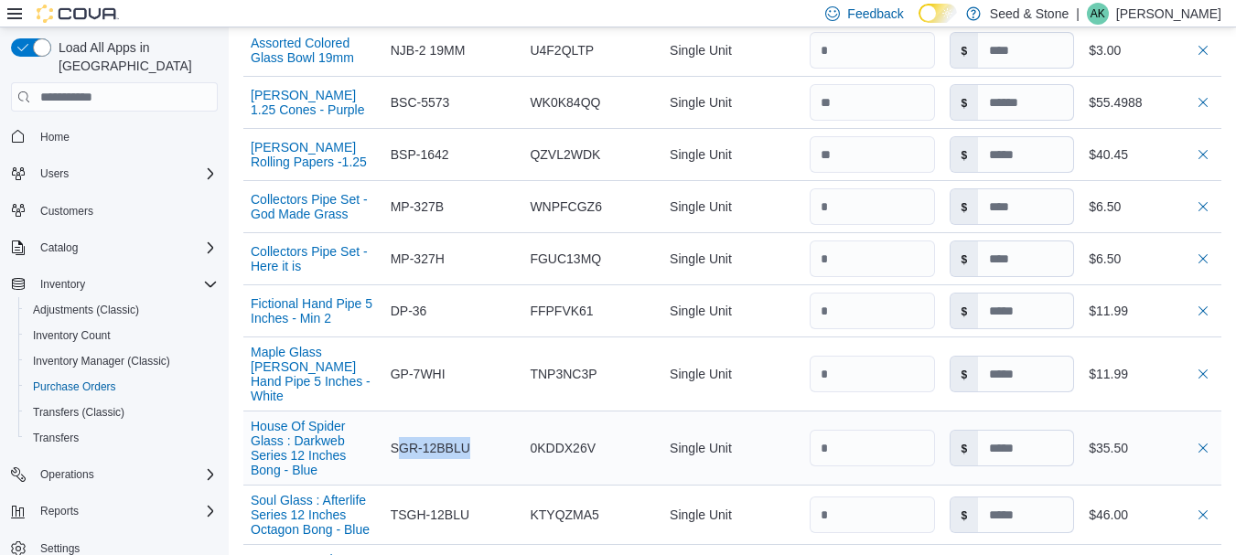
click at [481, 430] on div "SGR-12BBLU" at bounding box center [453, 448] width 140 height 37
click at [407, 437] on span "SGR-12BBLU" at bounding box center [431, 448] width 80 height 22
drag, startPoint x: 393, startPoint y: 382, endPoint x: 501, endPoint y: 379, distance: 108.0
click at [501, 430] on div "SGR-12BBLU" at bounding box center [453, 448] width 140 height 37
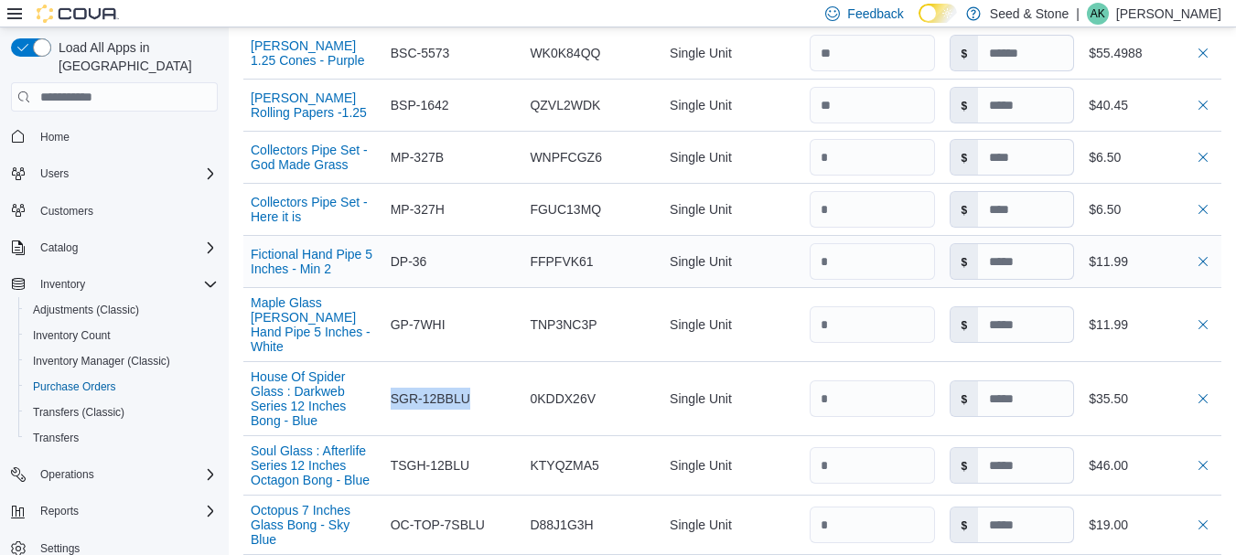
scroll to position [1464, 0]
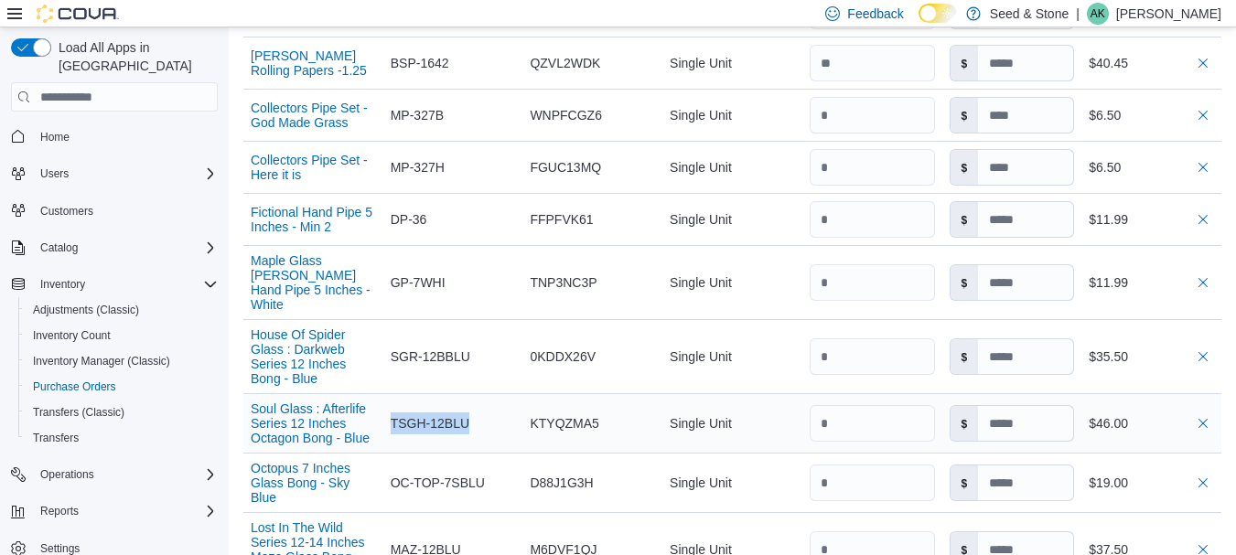
drag, startPoint x: 394, startPoint y: 360, endPoint x: 478, endPoint y: 359, distance: 83.3
click at [478, 405] on div "TSGH-12BLU" at bounding box center [453, 423] width 140 height 37
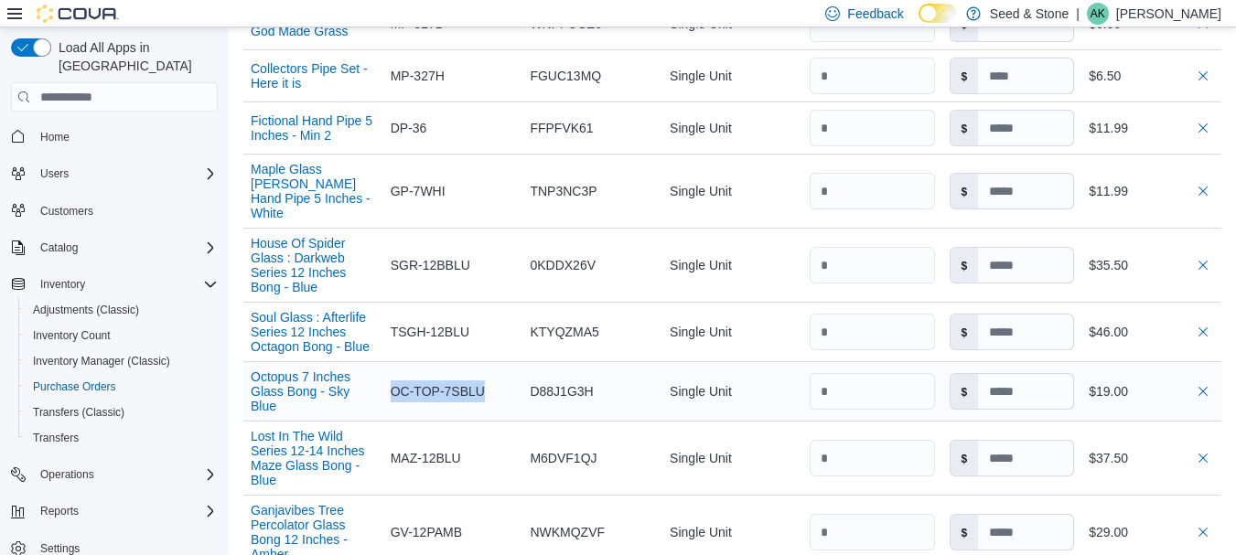
drag, startPoint x: 393, startPoint y: 334, endPoint x: 510, endPoint y: 332, distance: 116.2
click at [510, 373] on div "OC-TOP-7SBLU" at bounding box center [453, 391] width 140 height 37
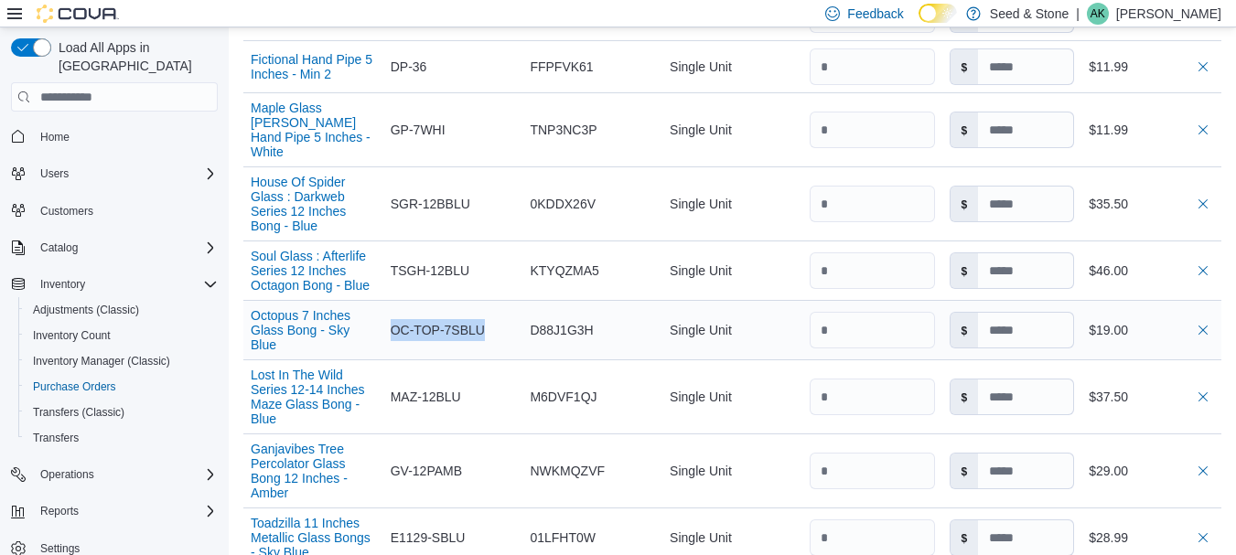
scroll to position [1647, 0]
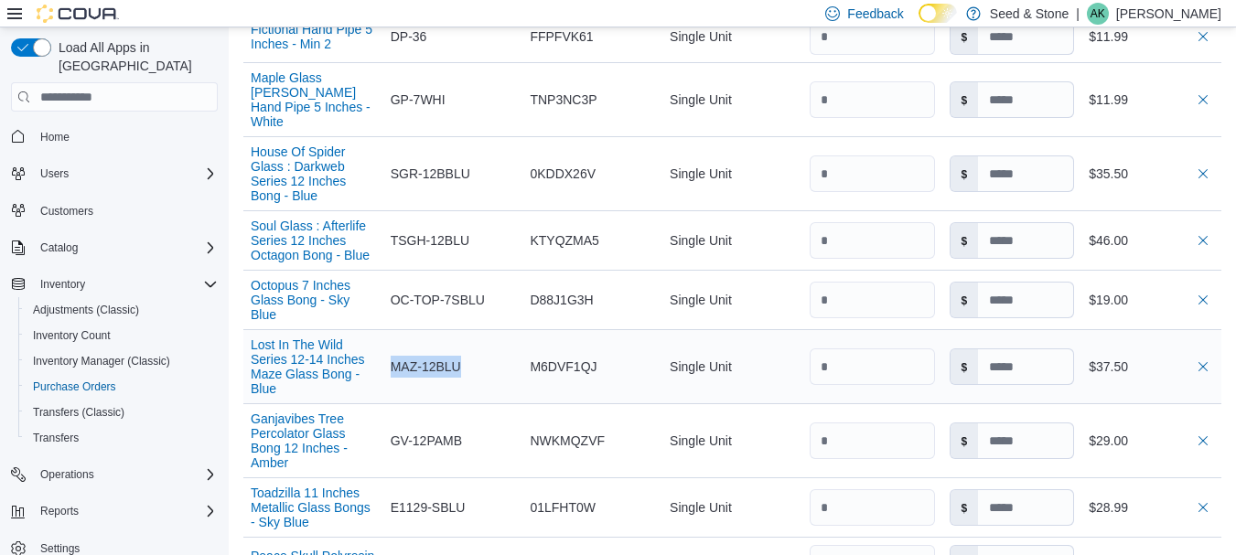
drag, startPoint x: 394, startPoint y: 311, endPoint x: 488, endPoint y: 311, distance: 93.3
click at [488, 349] on div "MAZ-12BLU" at bounding box center [453, 367] width 140 height 37
drag, startPoint x: 395, startPoint y: 383, endPoint x: 478, endPoint y: 382, distance: 83.3
click at [478, 423] on div "GV-12PAMB" at bounding box center [453, 441] width 140 height 37
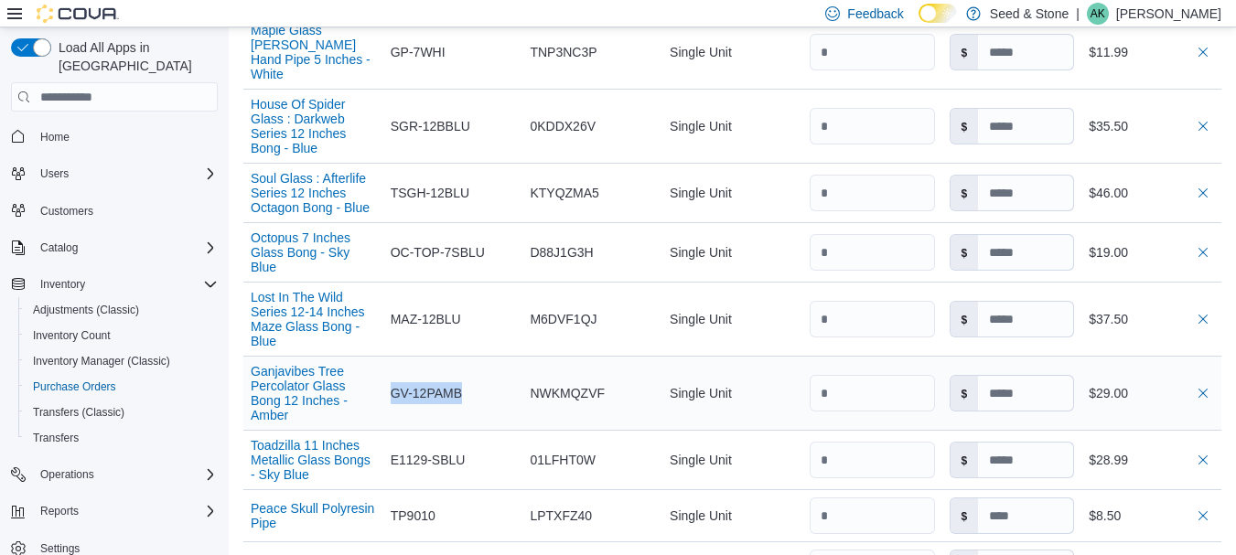
scroll to position [1738, 0]
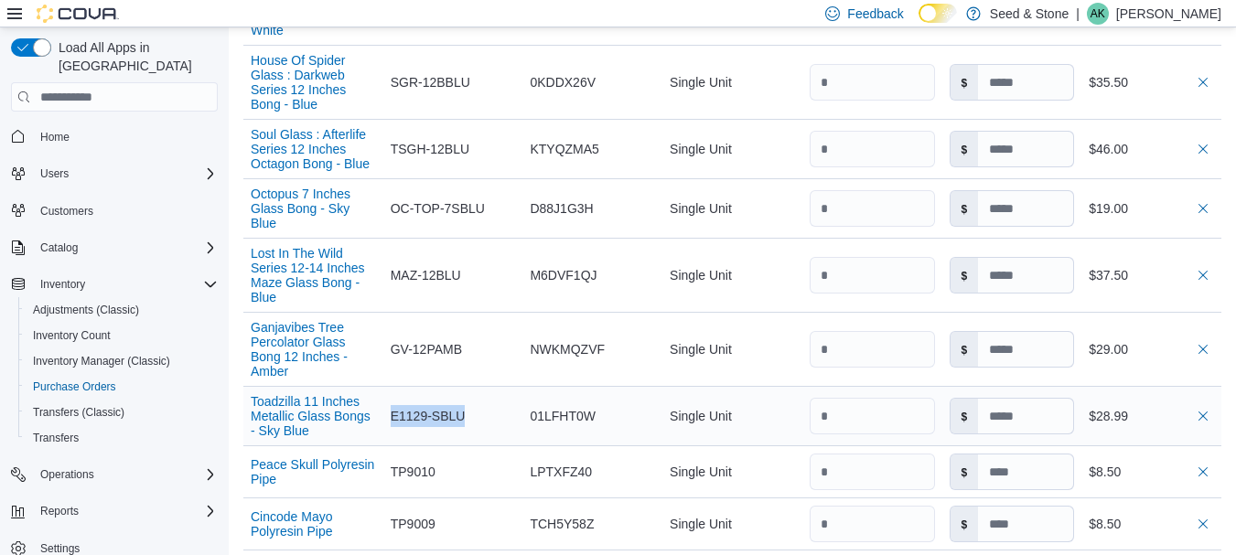
drag, startPoint x: 394, startPoint y: 371, endPoint x: 493, endPoint y: 359, distance: 99.5
click at [493, 398] on div "E1129-SBLU" at bounding box center [453, 416] width 140 height 37
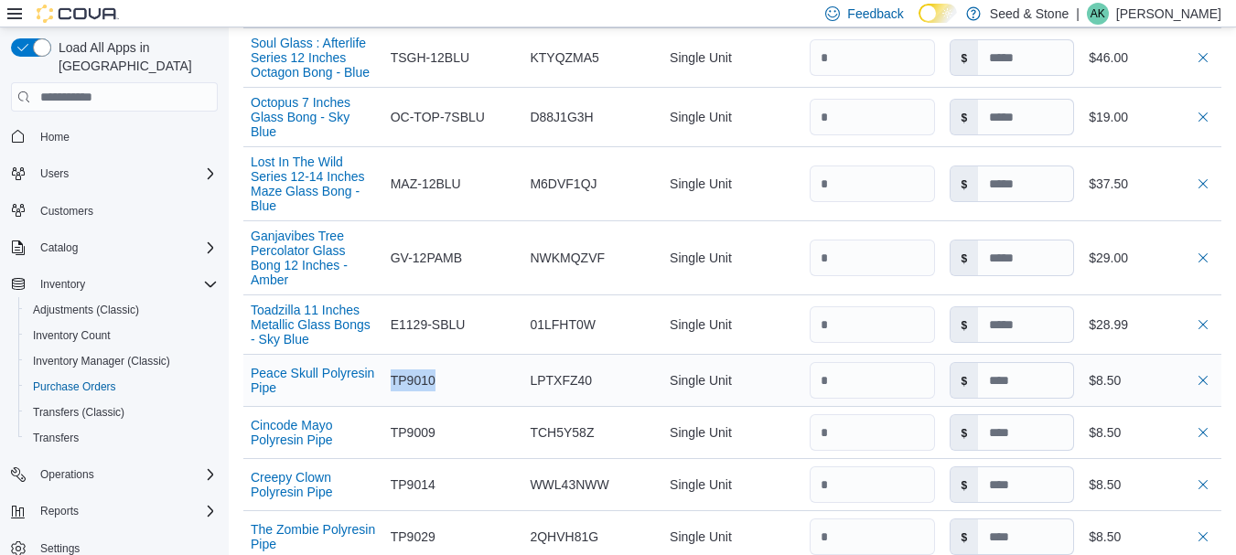
drag, startPoint x: 393, startPoint y: 334, endPoint x: 456, endPoint y: 330, distance: 62.3
click at [456, 362] on div "TP9010" at bounding box center [453, 380] width 140 height 37
drag, startPoint x: 394, startPoint y: 389, endPoint x: 461, endPoint y: 383, distance: 67.0
click at [461, 414] on div "TP9009" at bounding box center [453, 432] width 140 height 37
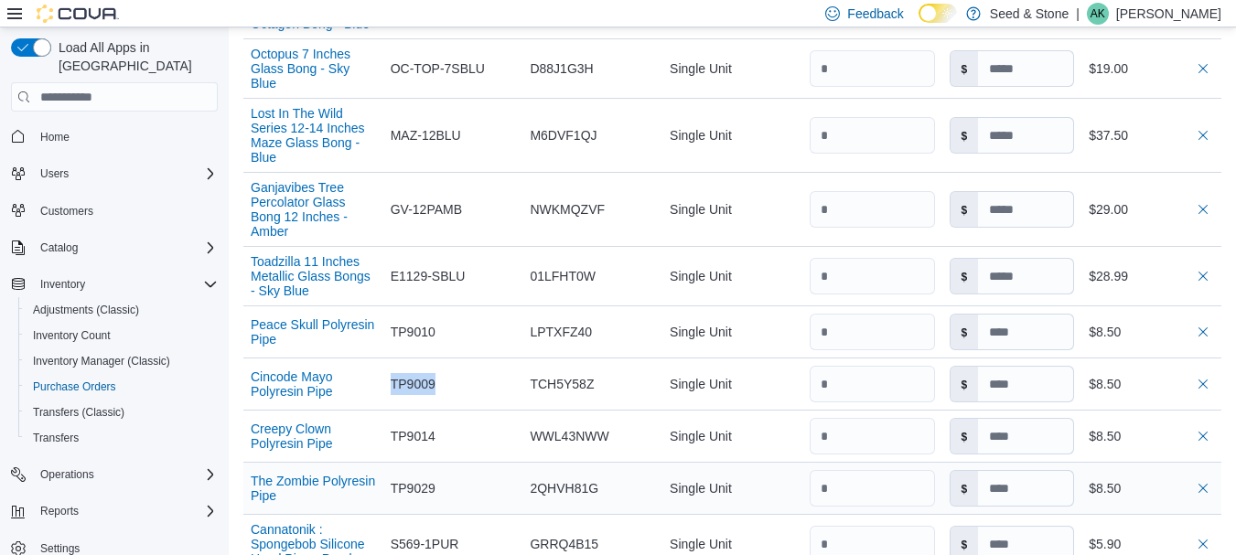
scroll to position [1921, 0]
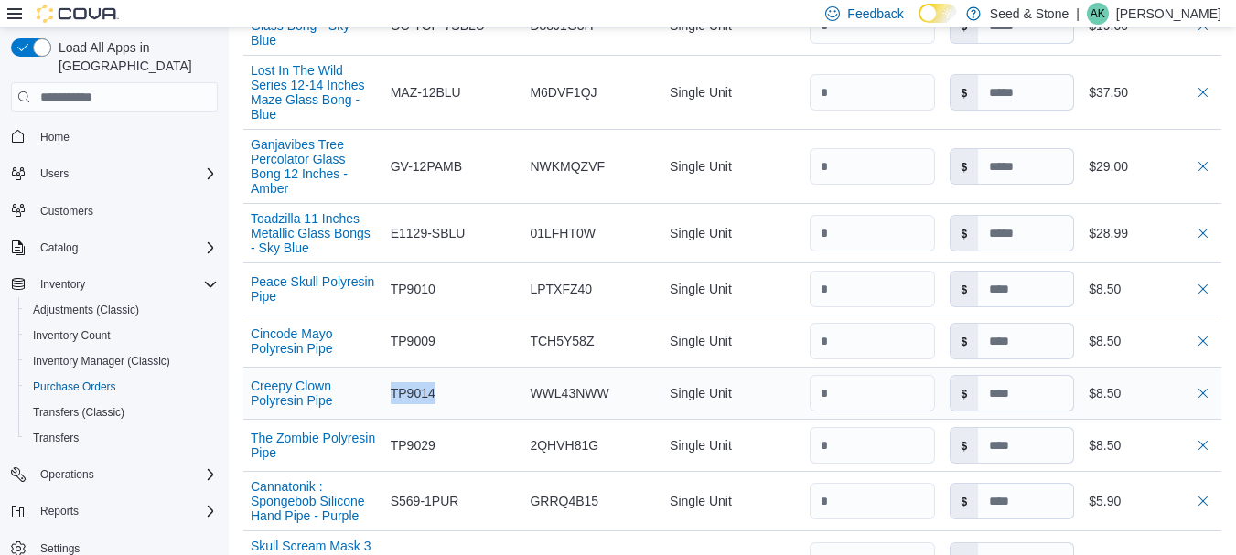
drag, startPoint x: 393, startPoint y: 347, endPoint x: 461, endPoint y: 346, distance: 67.7
click at [461, 375] on div "TP9014" at bounding box center [453, 393] width 140 height 37
click at [406, 435] on span "TP9029" at bounding box center [413, 446] width 45 height 22
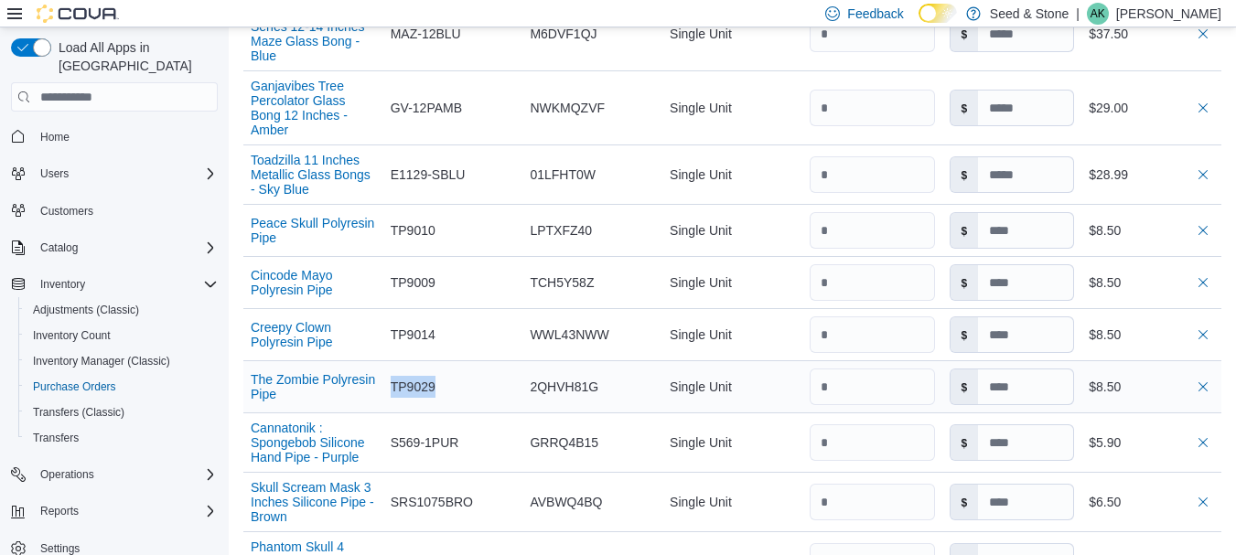
scroll to position [2013, 0]
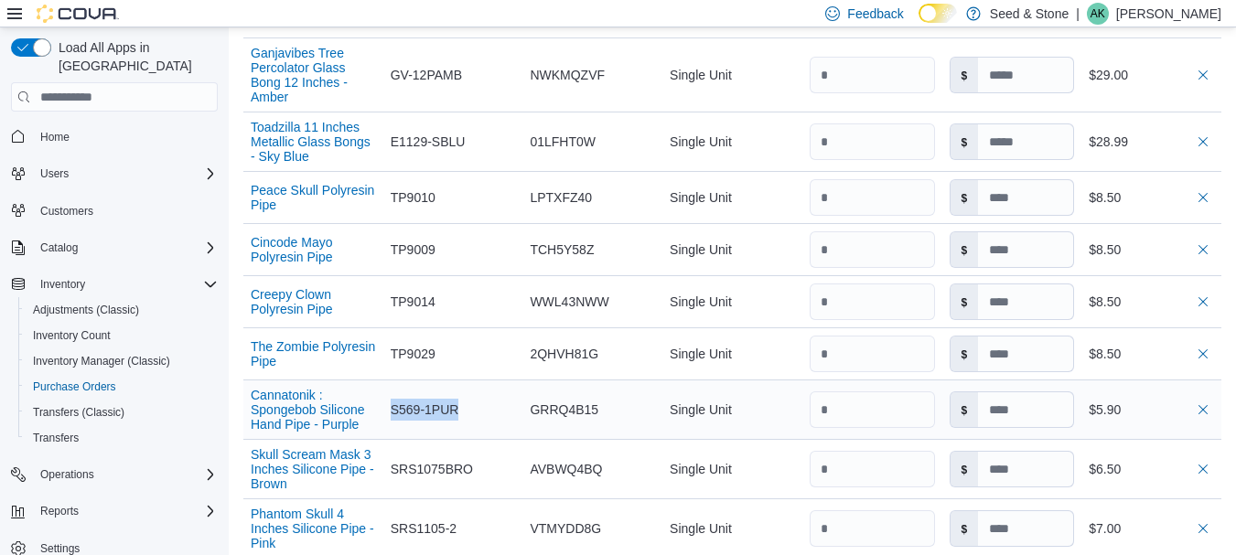
drag, startPoint x: 393, startPoint y: 371, endPoint x: 480, endPoint y: 372, distance: 86.9
click at [480, 392] on div "S569-1PUR" at bounding box center [453, 410] width 140 height 37
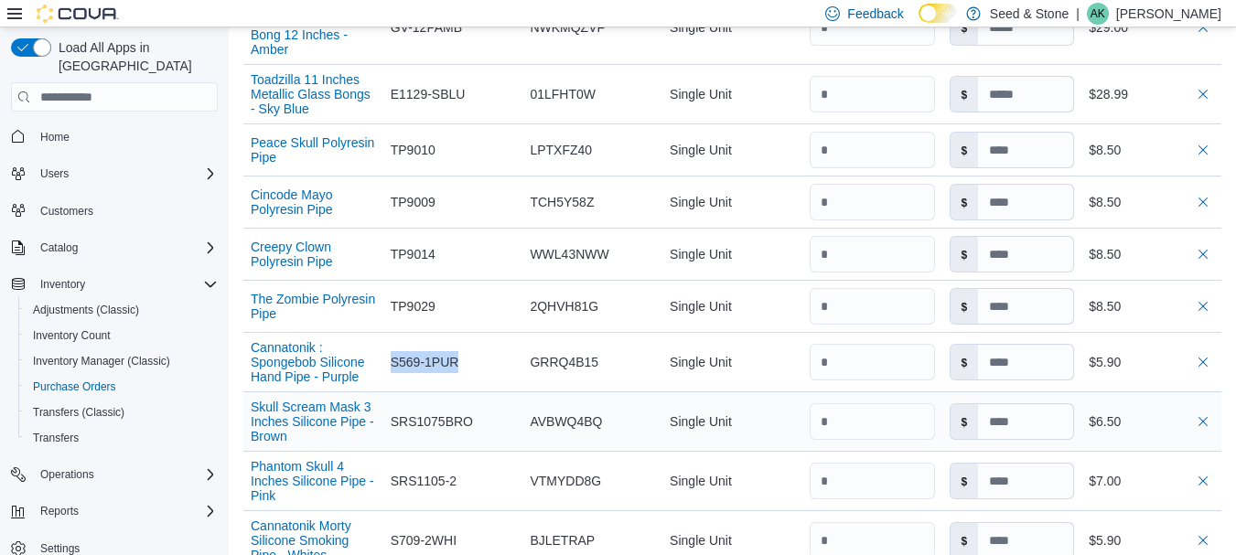
scroll to position [2104, 0]
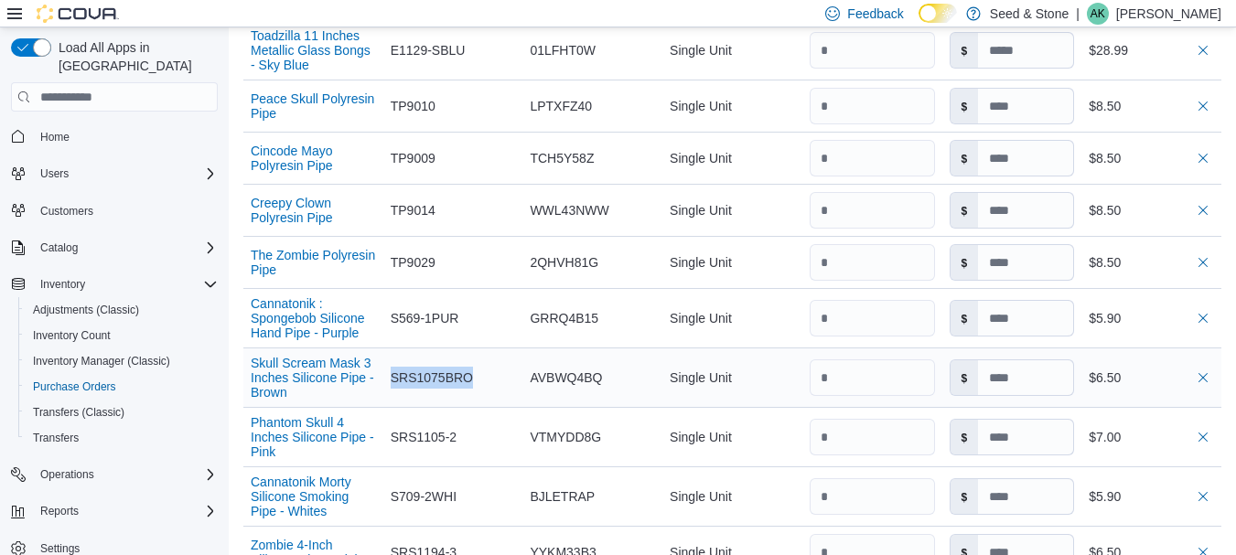
drag, startPoint x: 395, startPoint y: 335, endPoint x: 484, endPoint y: 338, distance: 88.8
click at [484, 360] on div "SRS1075BRO" at bounding box center [453, 378] width 140 height 37
drag, startPoint x: 396, startPoint y: 400, endPoint x: 475, endPoint y: 391, distance: 79.2
click at [475, 419] on div "SRS1105-2" at bounding box center [453, 437] width 140 height 37
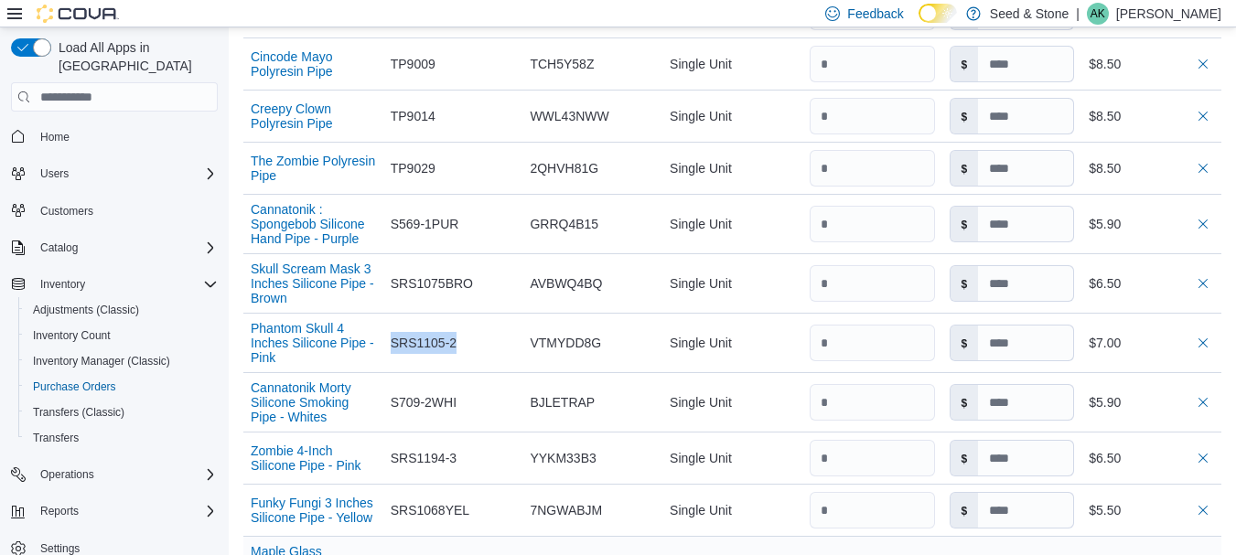
scroll to position [2287, 0]
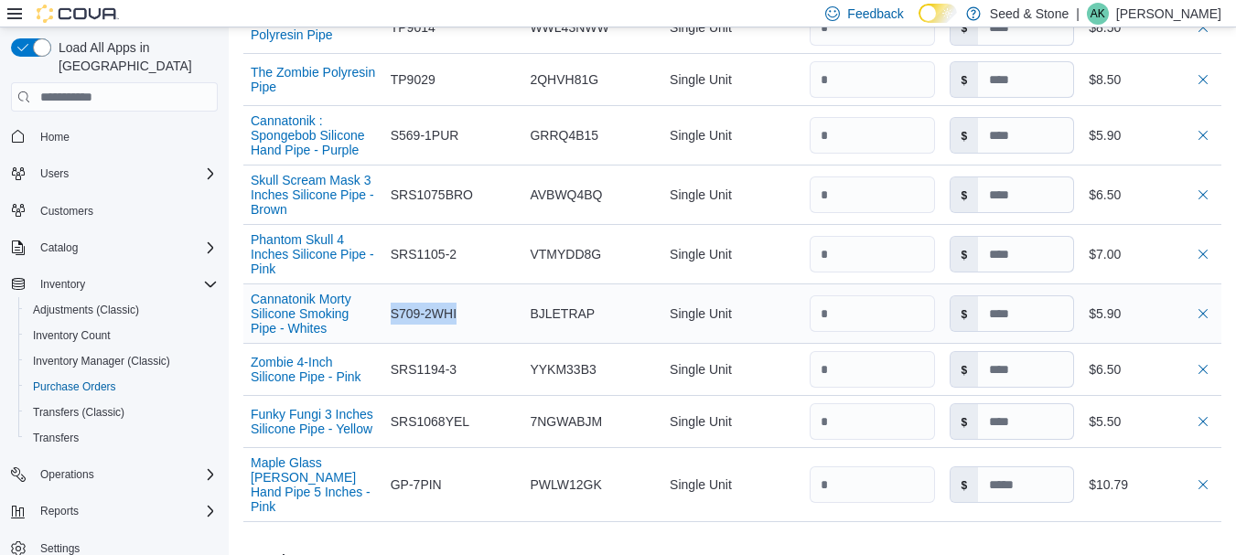
drag, startPoint x: 395, startPoint y: 280, endPoint x: 479, endPoint y: 280, distance: 84.2
click at [479, 296] on div "S709-2WHI" at bounding box center [453, 314] width 140 height 37
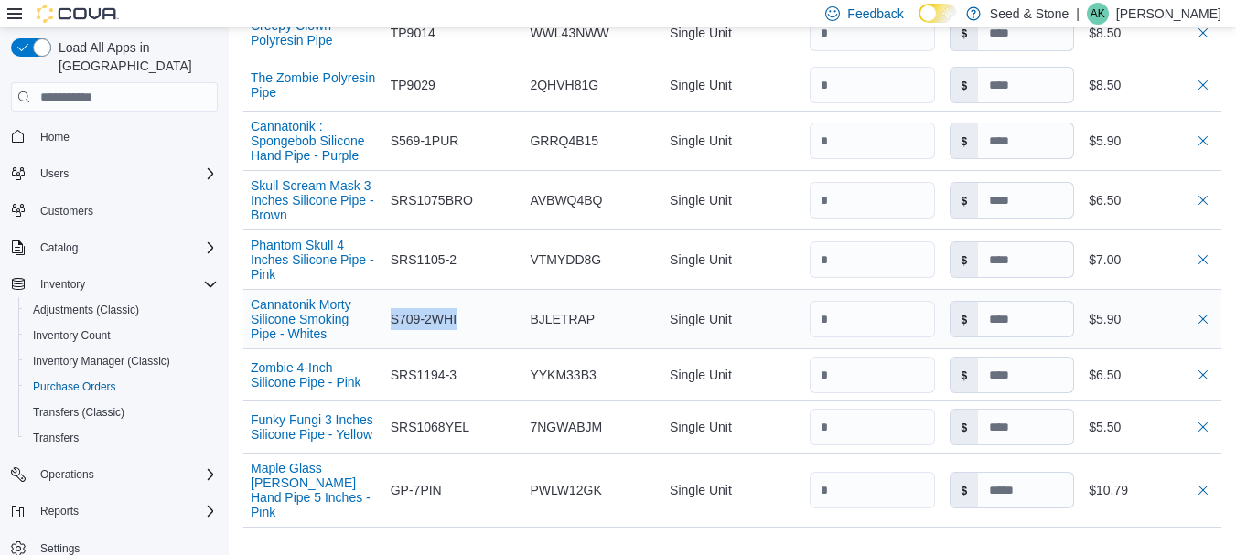
scroll to position [2104, 0]
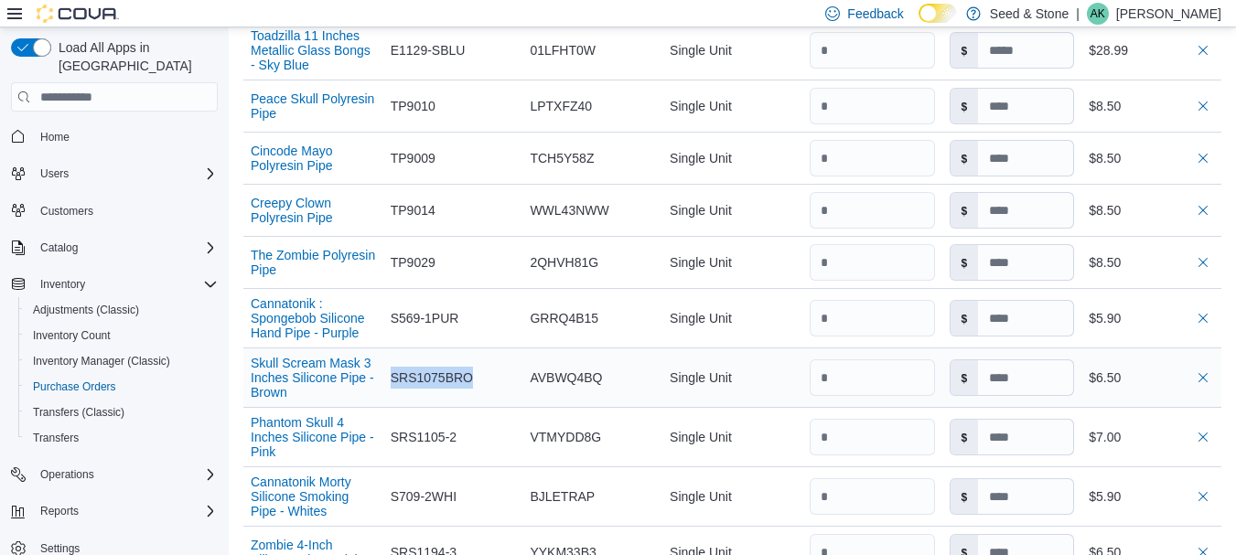
drag, startPoint x: 393, startPoint y: 335, endPoint x: 477, endPoint y: 334, distance: 83.3
click at [477, 360] on div "SRS1075BRO" at bounding box center [453, 378] width 140 height 37
drag, startPoint x: 393, startPoint y: 273, endPoint x: 476, endPoint y: 273, distance: 82.3
click at [476, 300] on div "S569-1PUR" at bounding box center [453, 318] width 140 height 37
click at [400, 252] on span "TP9029" at bounding box center [413, 263] width 45 height 22
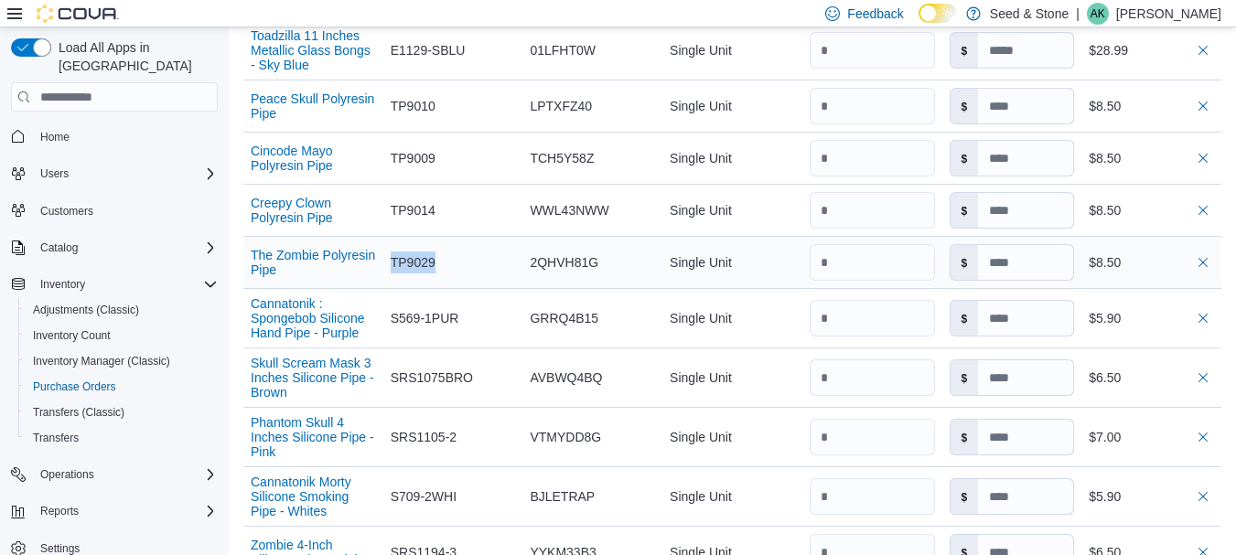
drag, startPoint x: 392, startPoint y: 209, endPoint x: 446, endPoint y: 209, distance: 54.9
click at [446, 244] on div "TP9029" at bounding box center [453, 262] width 140 height 37
click at [392, 192] on div "TP9014" at bounding box center [453, 210] width 140 height 37
drag, startPoint x: 395, startPoint y: 160, endPoint x: 455, endPoint y: 160, distance: 59.5
click at [455, 192] on div "TP9014" at bounding box center [453, 210] width 140 height 37
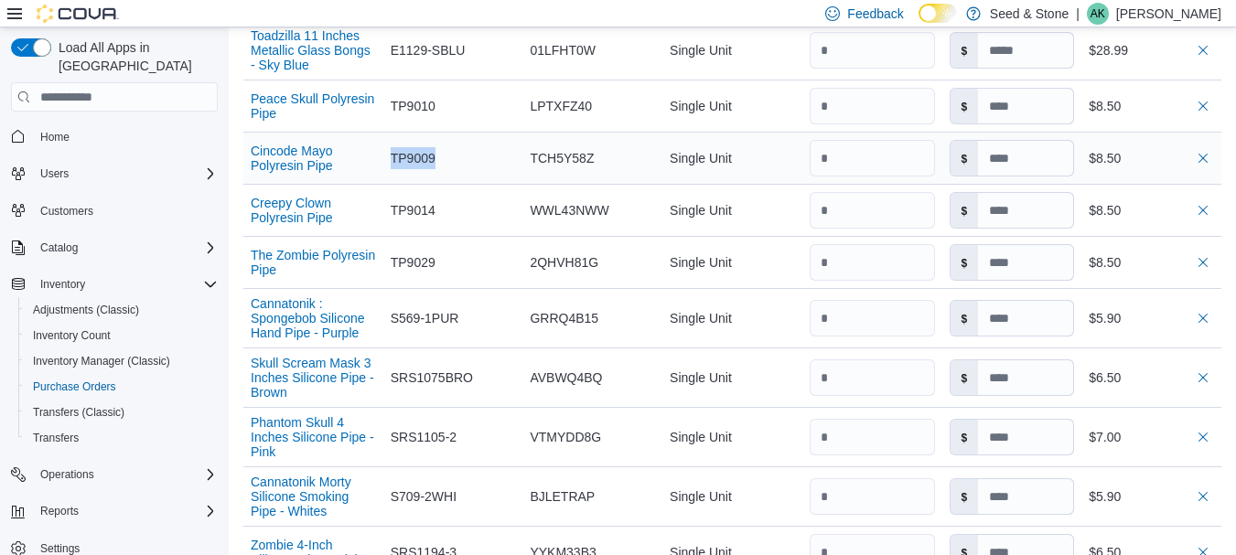
drag, startPoint x: 395, startPoint y: 113, endPoint x: 455, endPoint y: 113, distance: 59.5
click at [455, 140] on div "TP9009" at bounding box center [453, 158] width 140 height 37
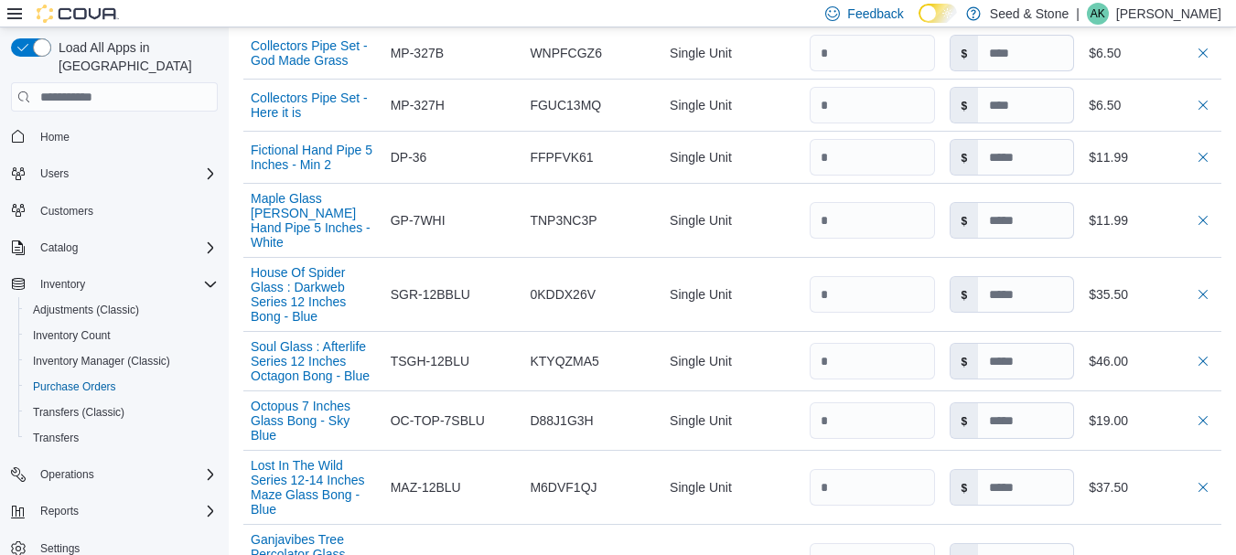
scroll to position [1281, 0]
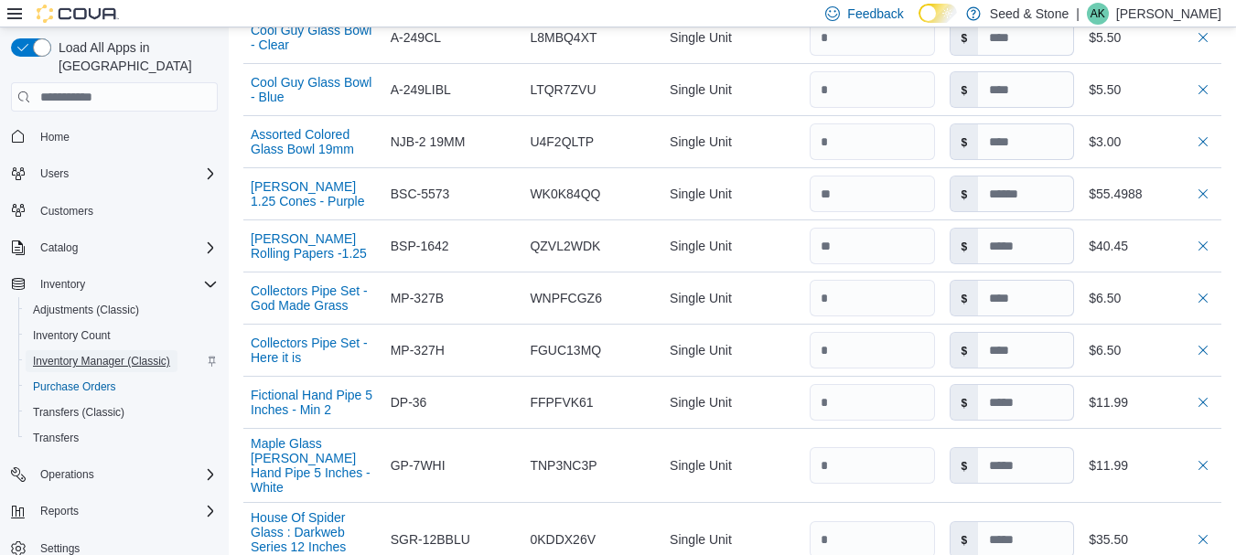
click at [103, 354] on span "Inventory Manager (Classic)" at bounding box center [101, 361] width 137 height 15
